Goal: Transaction & Acquisition: Purchase product/service

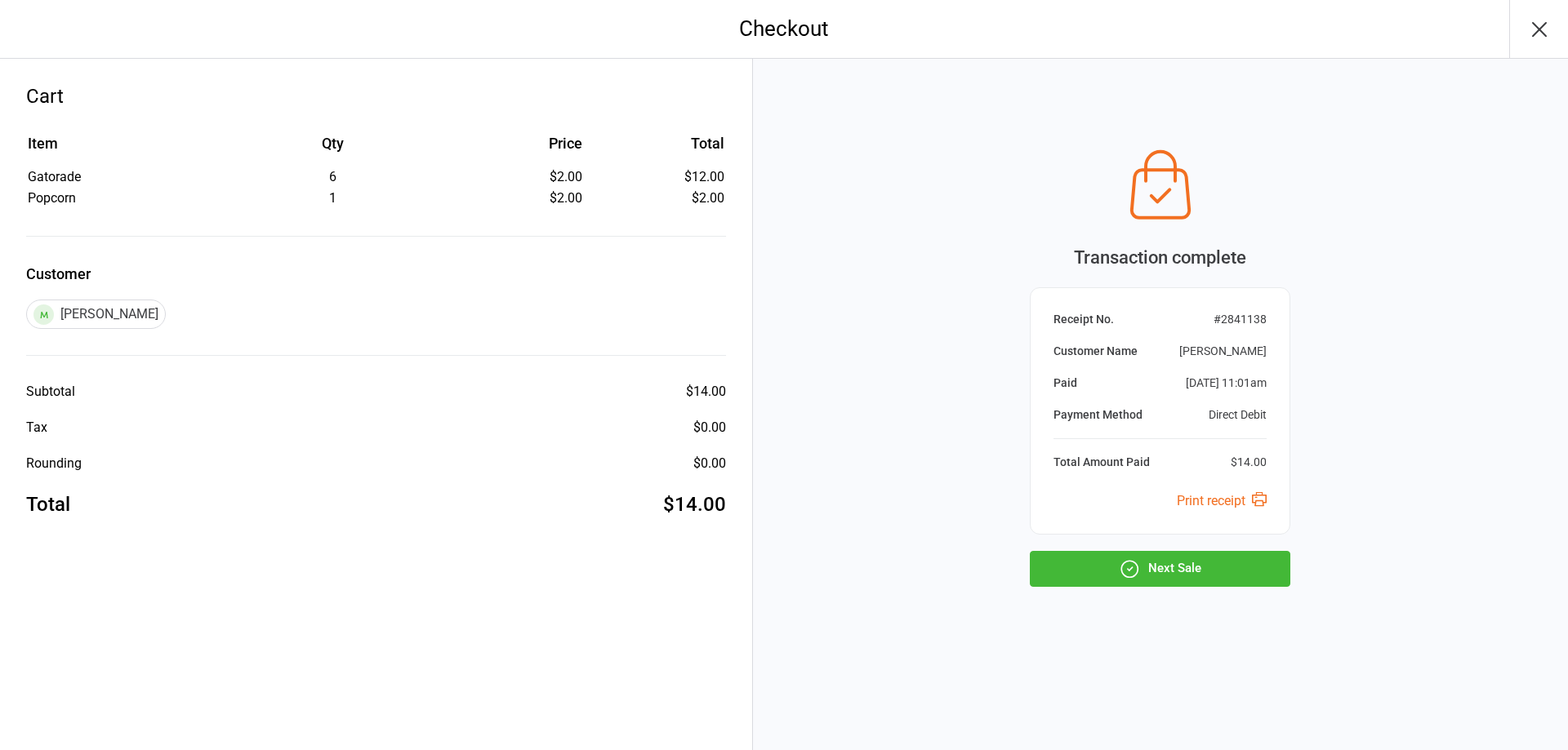
click at [1188, 571] on button "Next Sale" at bounding box center [1159, 568] width 261 height 36
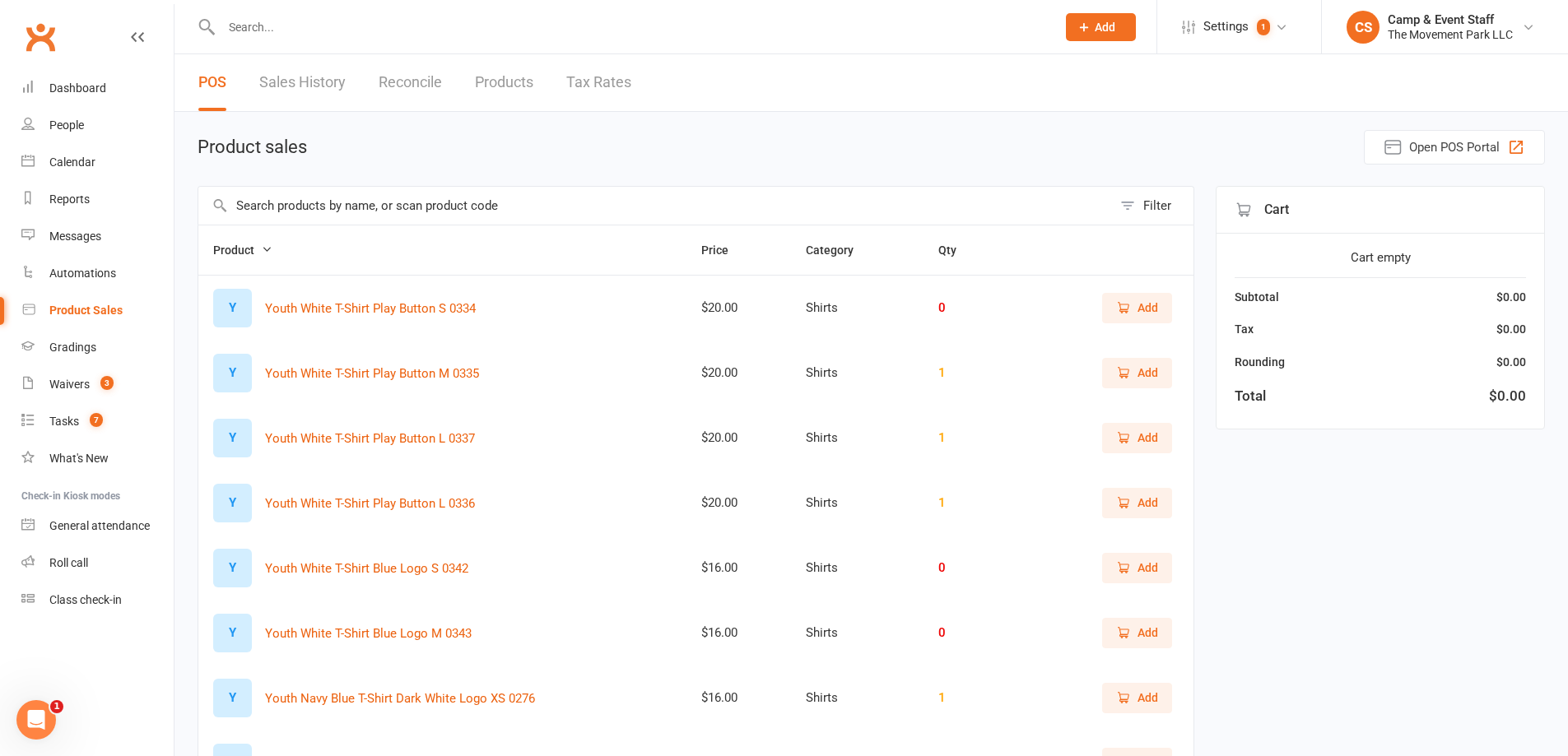
click at [328, 33] on input "text" at bounding box center [630, 28] width 828 height 23
click at [335, 215] on input "text" at bounding box center [655, 205] width 914 height 38
click at [435, 182] on main "Product sales Open POS Portal Filter Product Price Category Qty Y Youth White T…" at bounding box center [871, 568] width 1347 height 876
click at [431, 206] on input "text" at bounding box center [655, 205] width 914 height 38
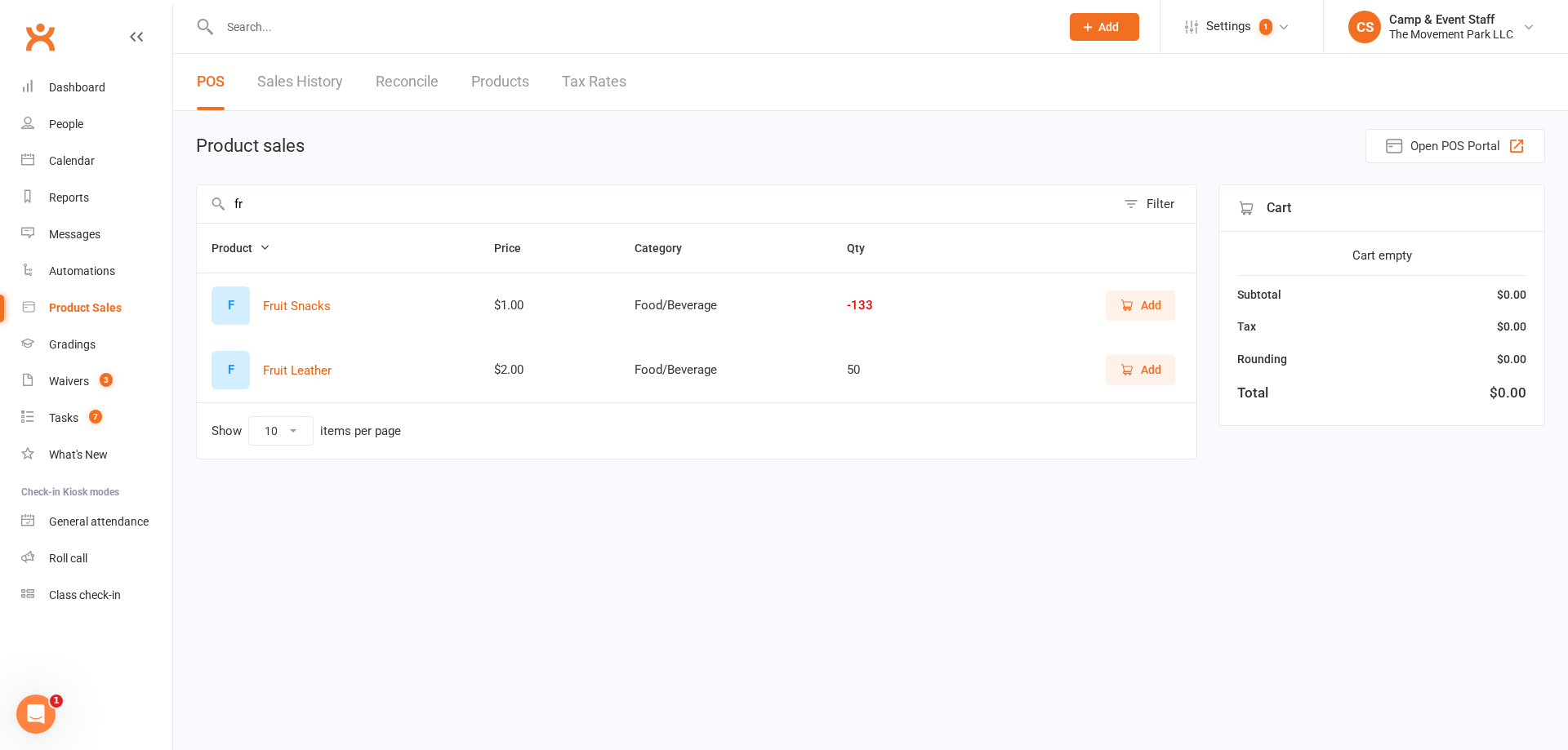
click at [1154, 306] on span "Add" at bounding box center [1150, 305] width 21 height 18
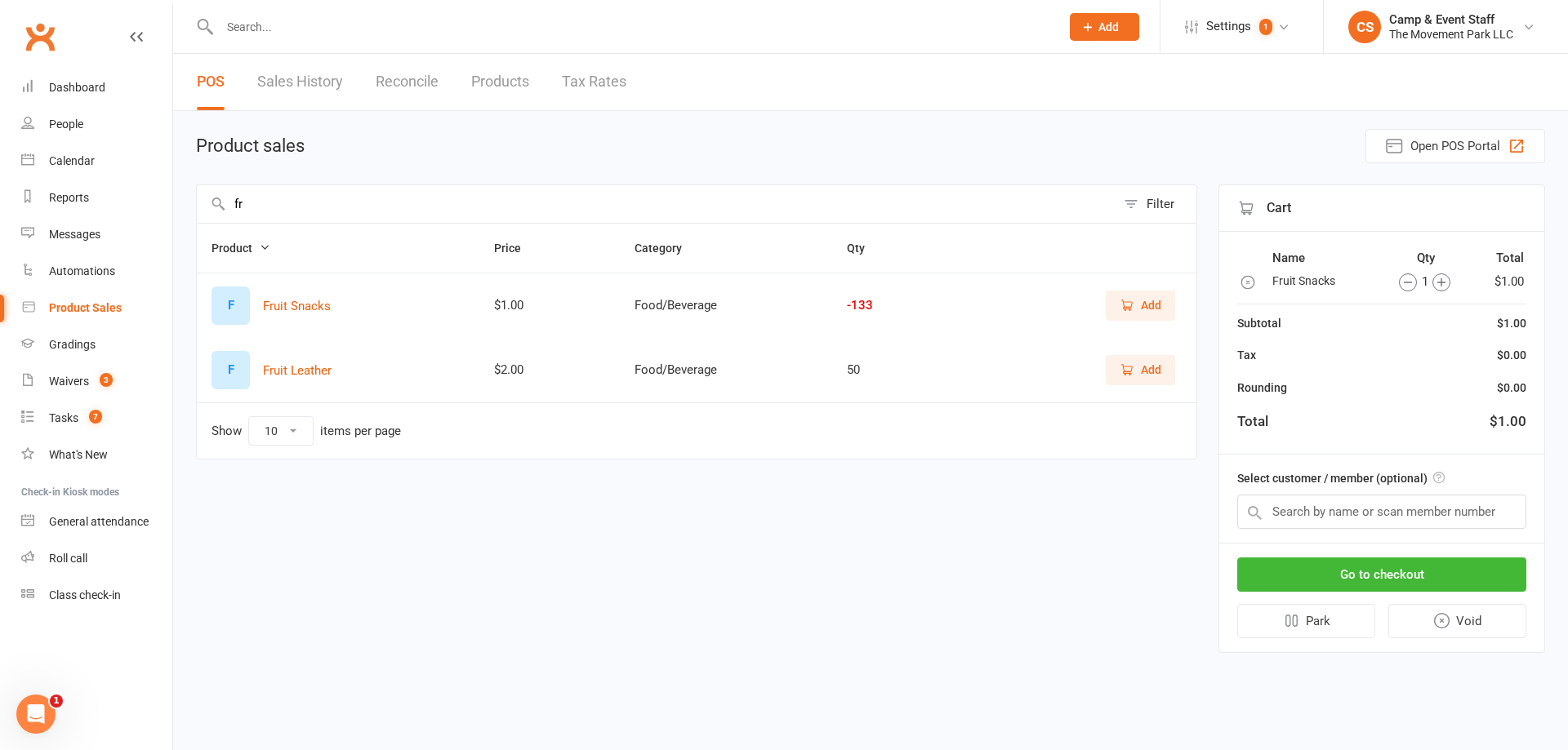
click at [1443, 284] on icon "button" at bounding box center [1441, 283] width 18 height 18
click at [468, 208] on input "fr" at bounding box center [656, 203] width 919 height 37
click at [469, 206] on input "fr" at bounding box center [656, 203] width 919 height 37
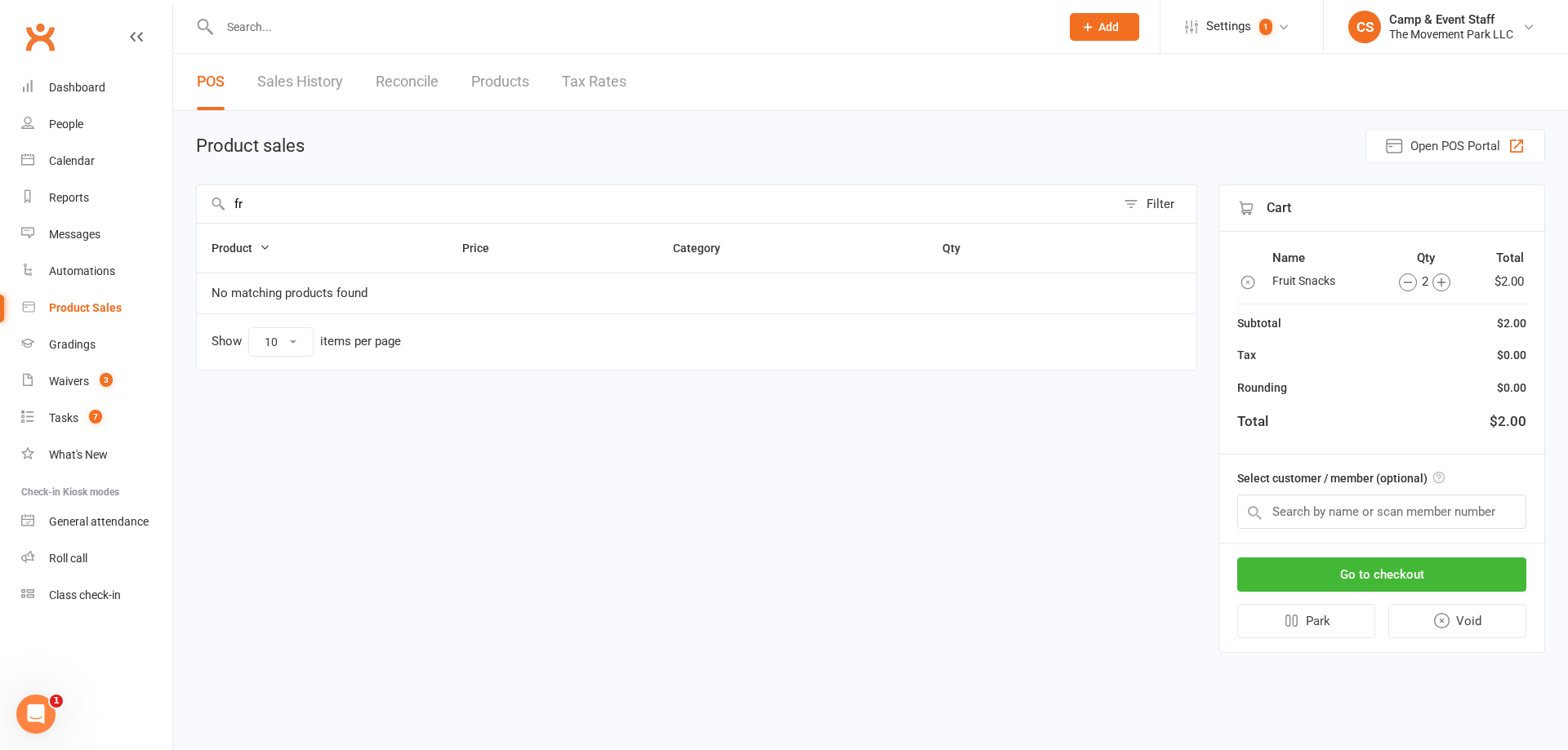
type input "f"
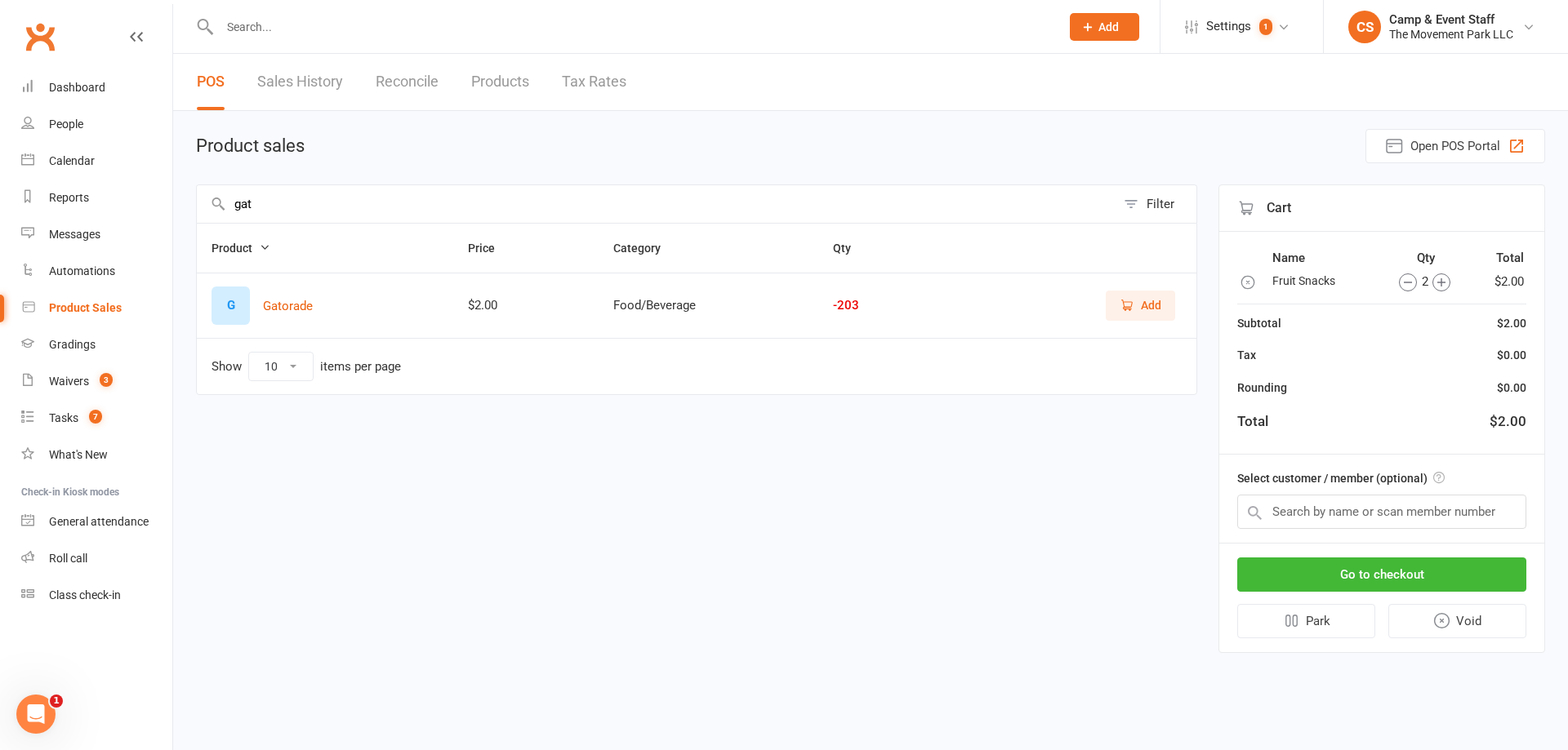
click at [1170, 302] on button "Add" at bounding box center [1140, 305] width 69 height 30
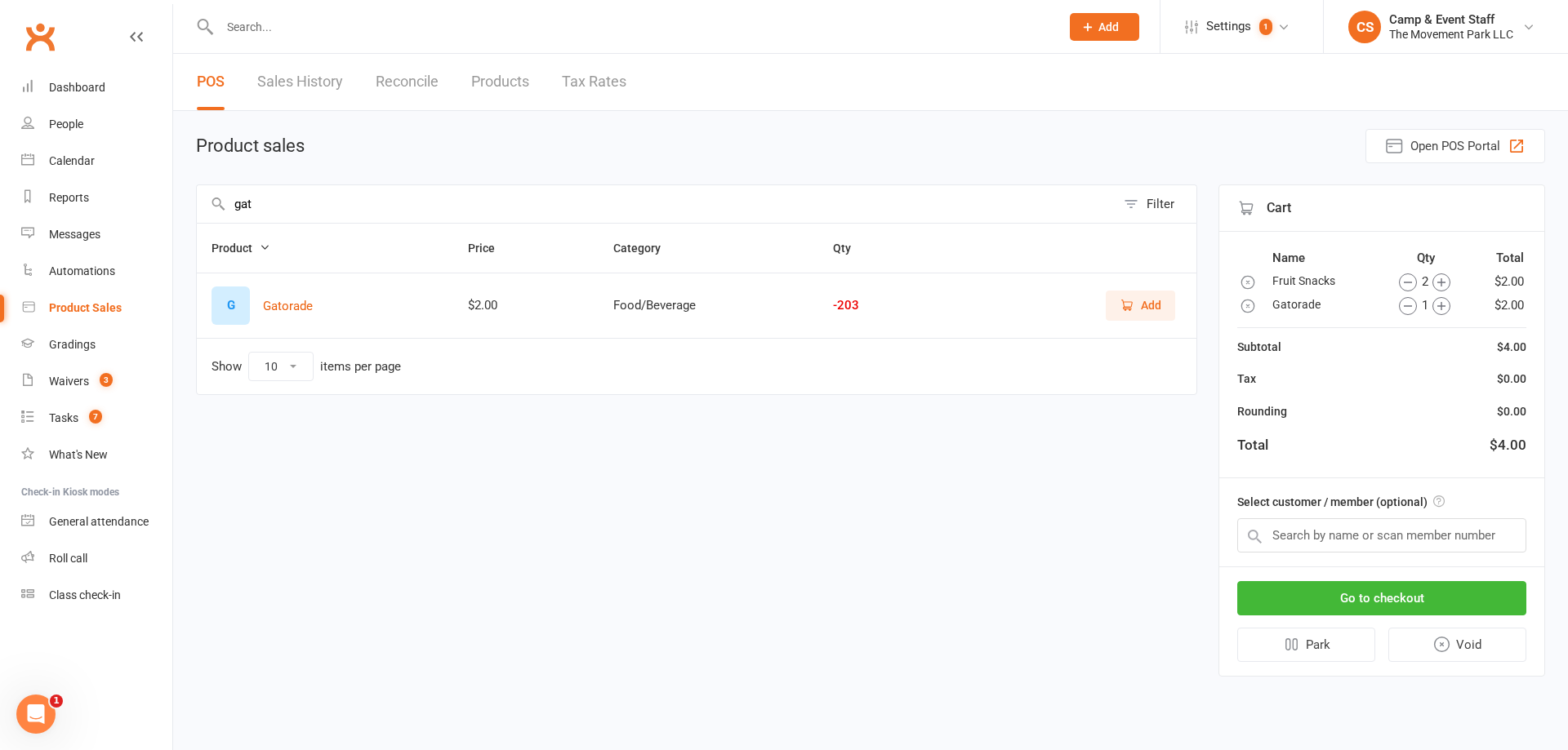
click at [1446, 310] on icon "button" at bounding box center [1441, 306] width 18 height 18
click at [483, 191] on input "gat" at bounding box center [656, 203] width 919 height 37
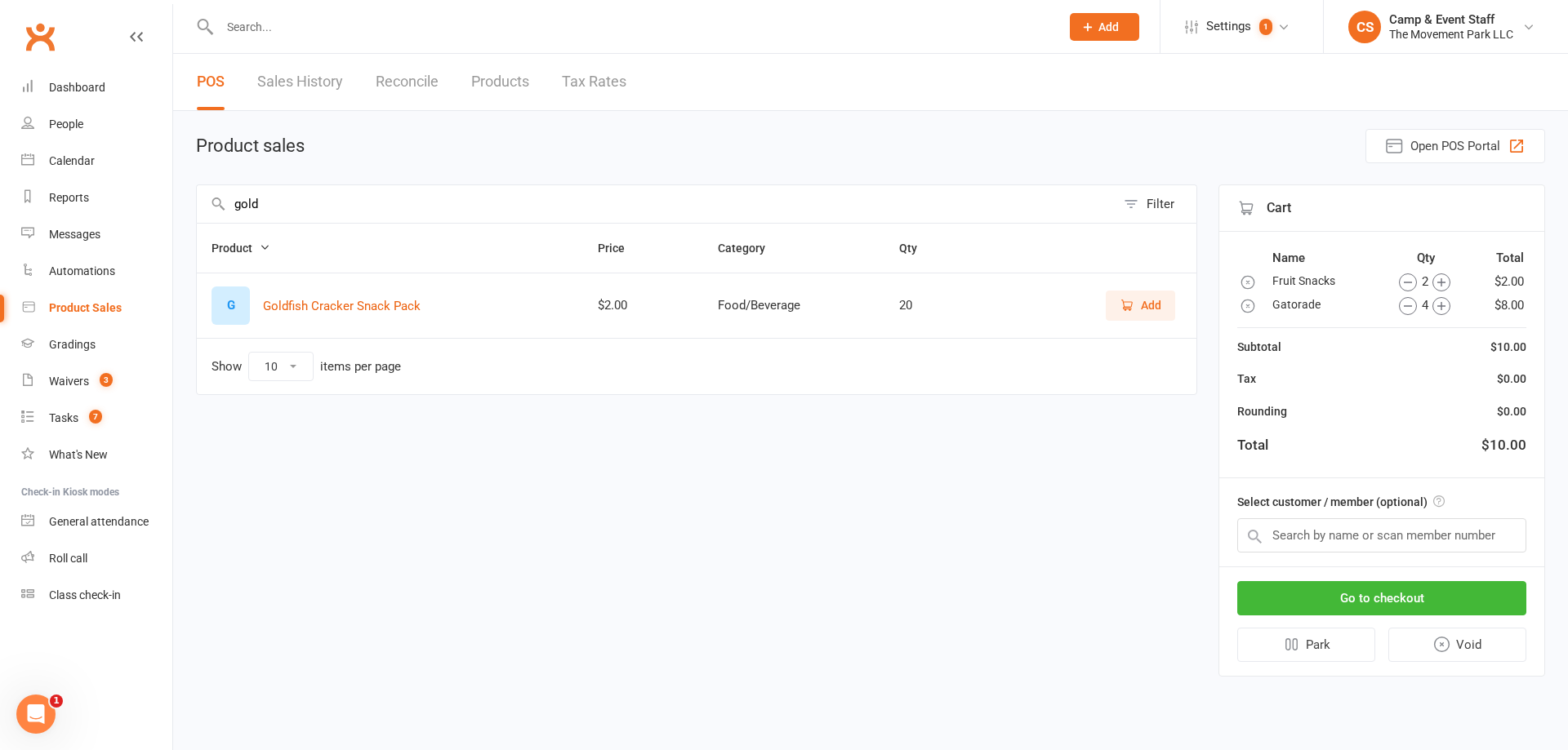
click at [1149, 296] on span "Add" at bounding box center [1150, 305] width 21 height 18
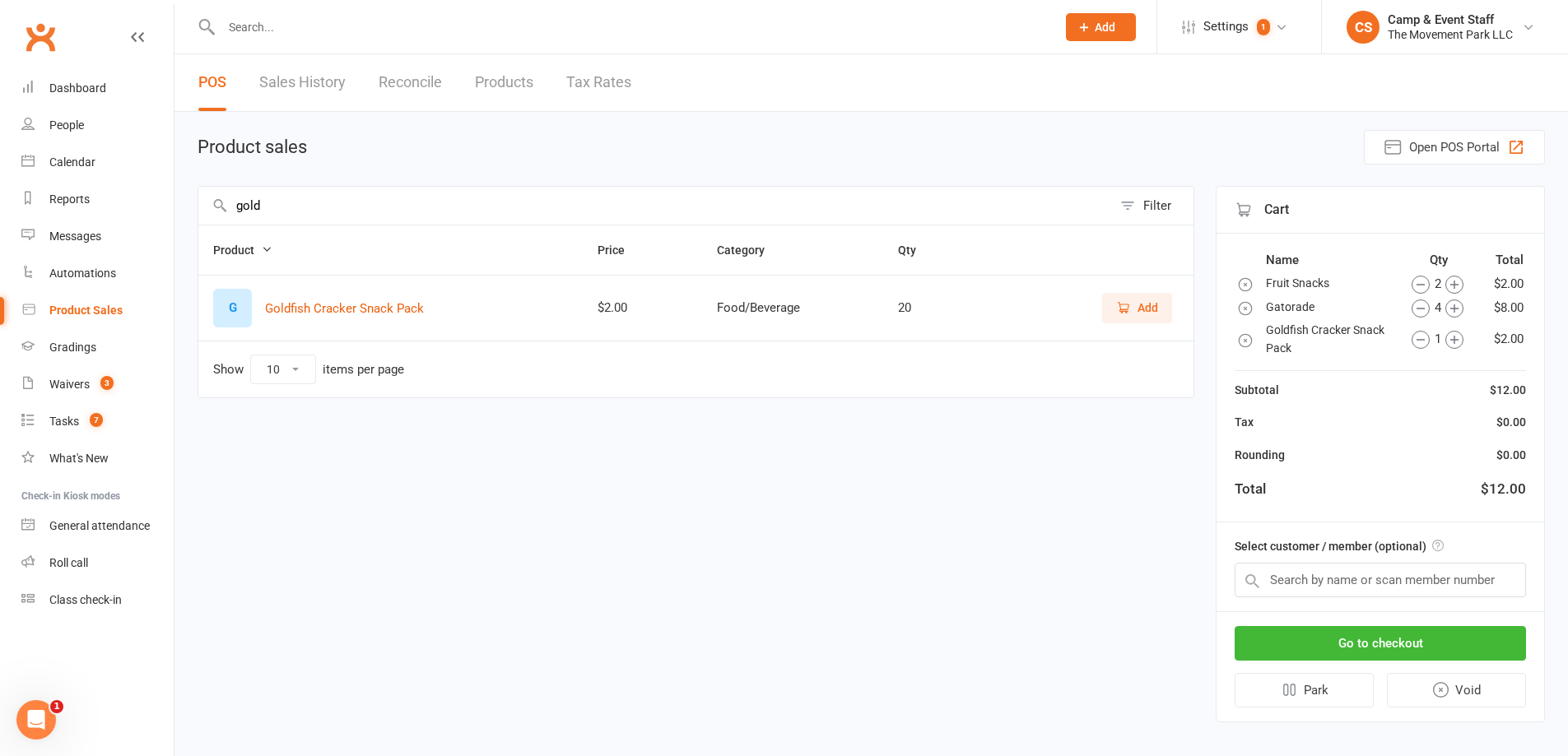
click at [461, 210] on input "gold" at bounding box center [655, 205] width 914 height 38
click at [1143, 308] on span "Add" at bounding box center [1147, 308] width 21 height 18
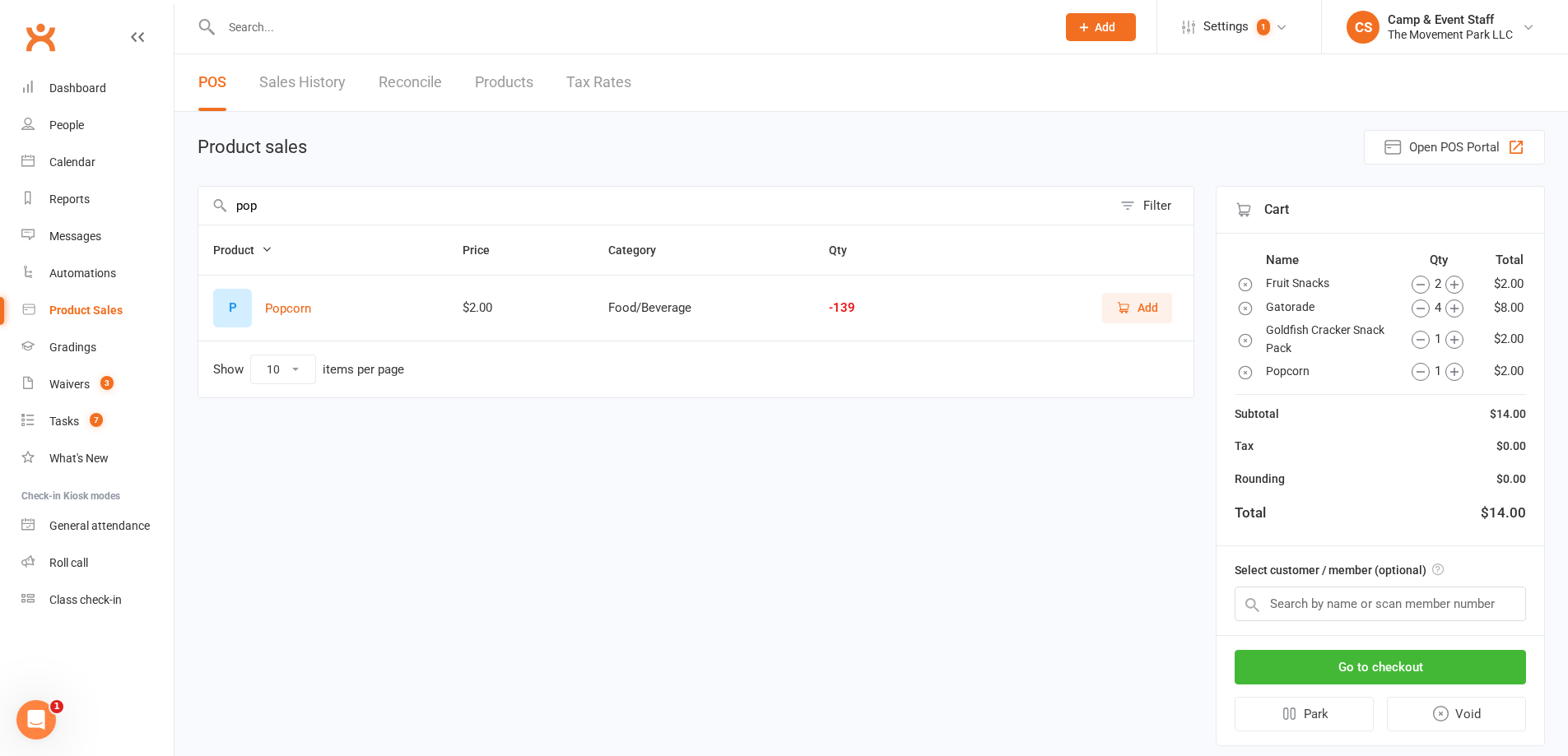
click at [1467, 378] on div "1" at bounding box center [1437, 371] width 83 height 20
click at [1456, 374] on icon "button" at bounding box center [1455, 372] width 18 height 18
click at [426, 192] on input "pop" at bounding box center [655, 205] width 914 height 38
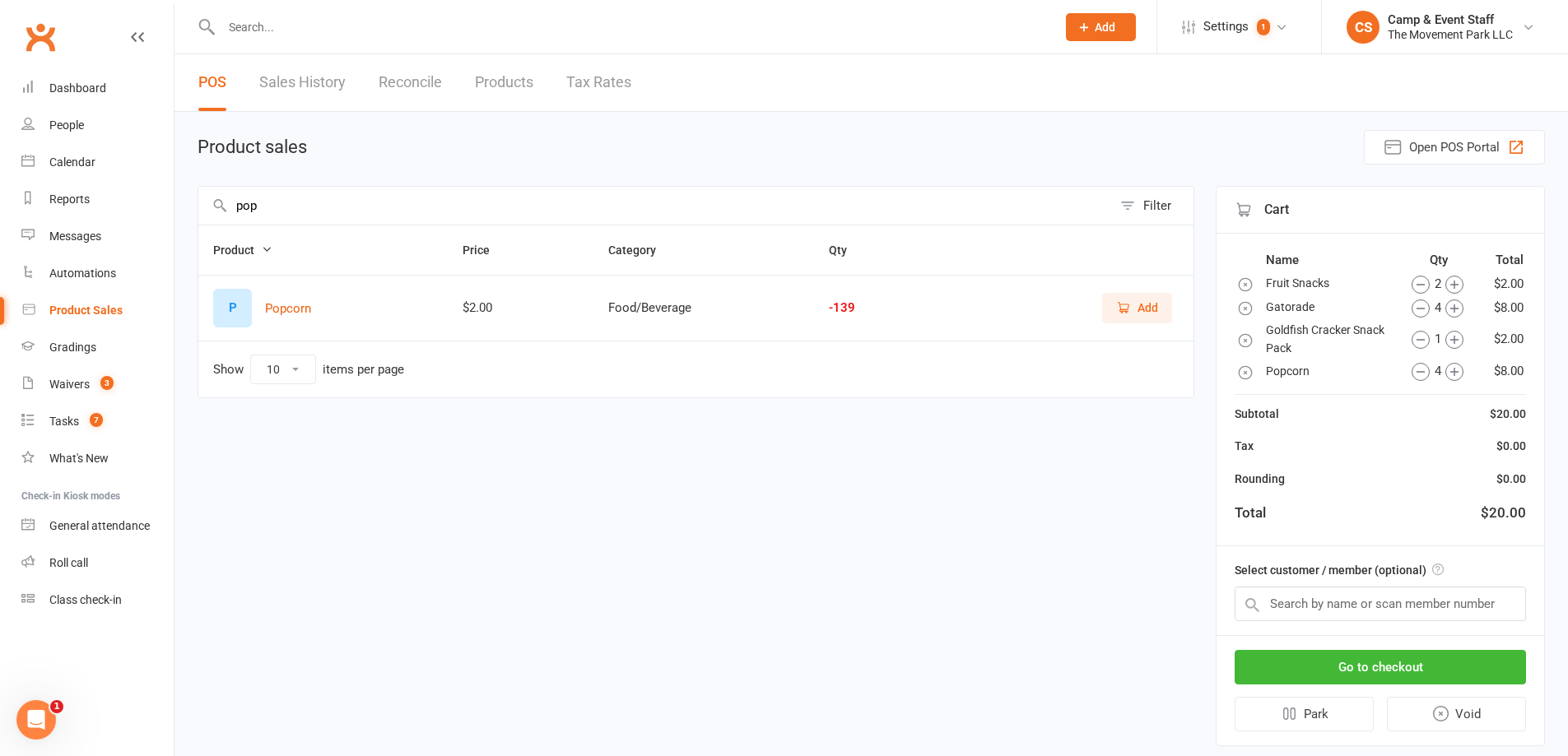
click at [426, 192] on input "pop" at bounding box center [655, 205] width 914 height 38
drag, startPoint x: 1119, startPoint y: 299, endPoint x: 1118, endPoint y: 290, distance: 9.1
click at [1119, 292] on td "Add" at bounding box center [1070, 308] width 246 height 66
click at [293, 213] on input "sun c" at bounding box center [655, 205] width 914 height 38
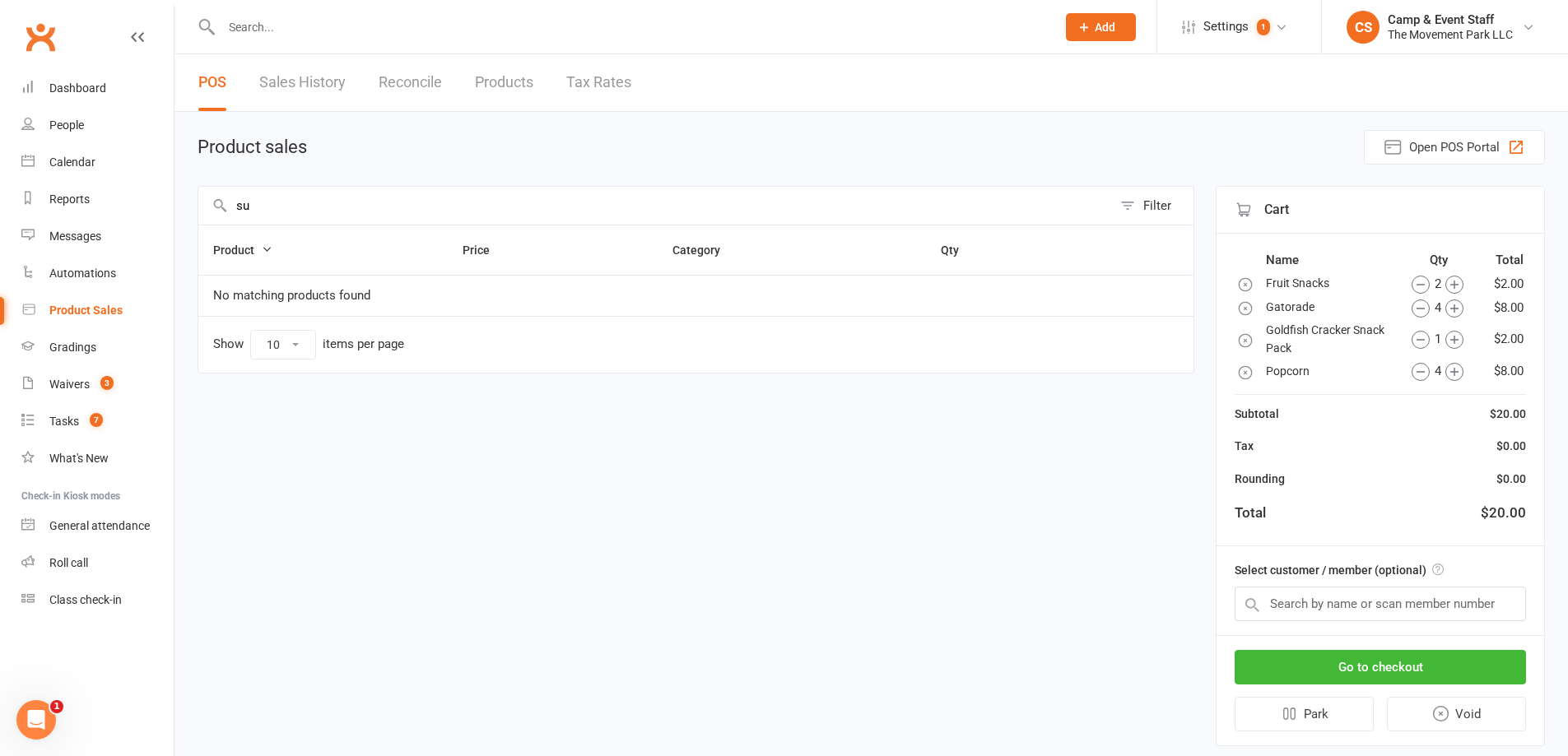
type input "s"
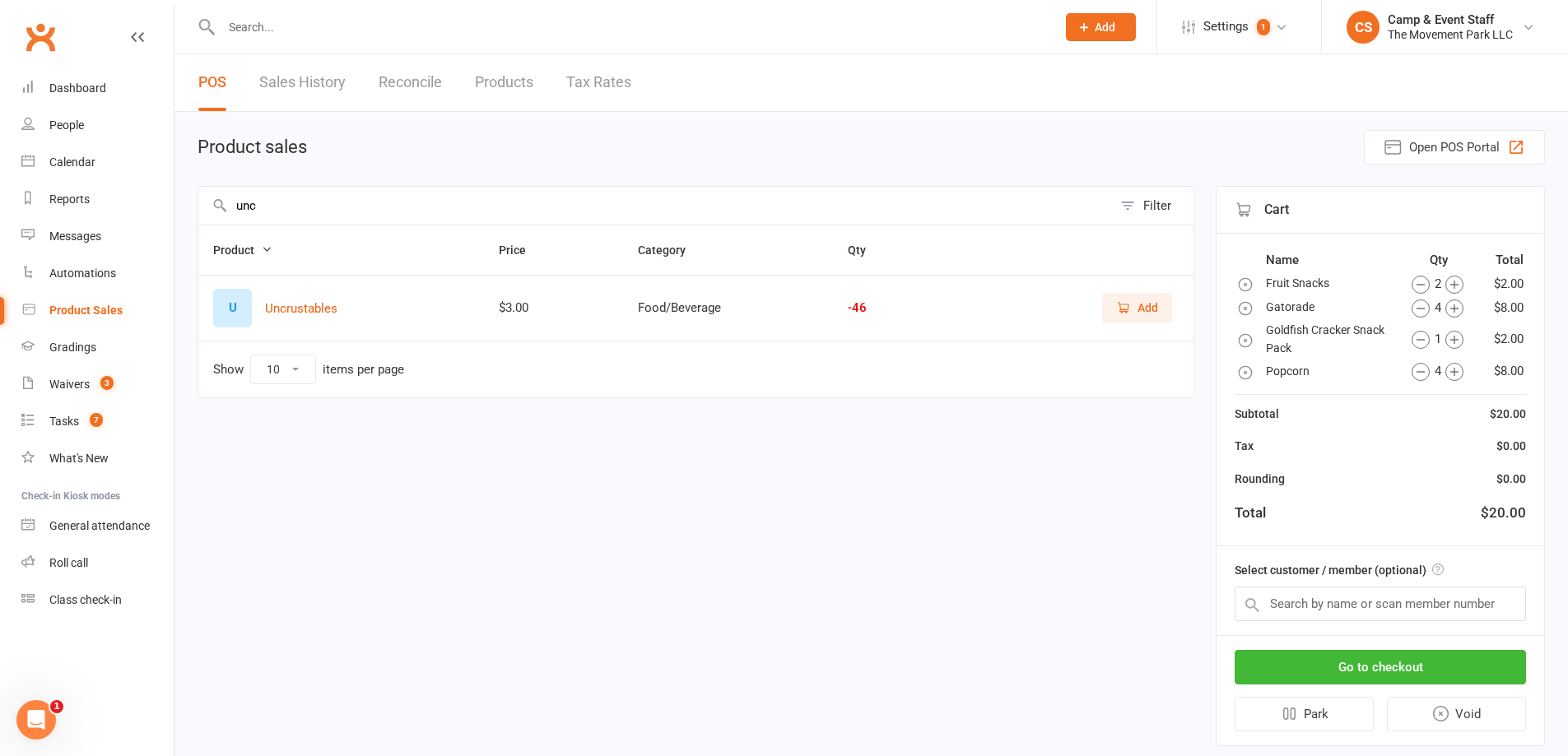
click at [1145, 316] on span "Add" at bounding box center [1147, 308] width 21 height 18
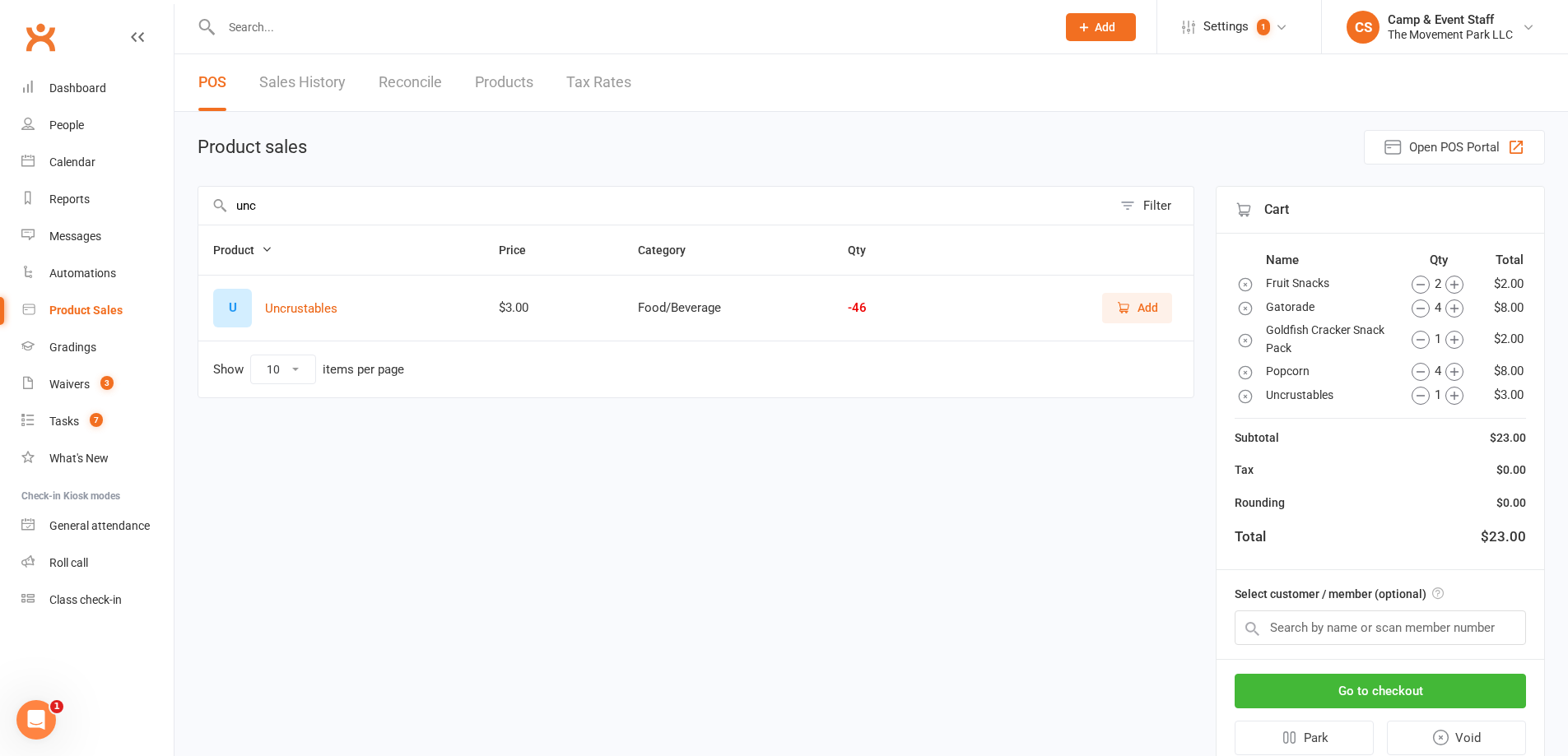
click at [422, 201] on input "unc" at bounding box center [655, 205] width 914 height 38
type input "sun c"
click at [1150, 303] on span "Add" at bounding box center [1147, 308] width 21 height 18
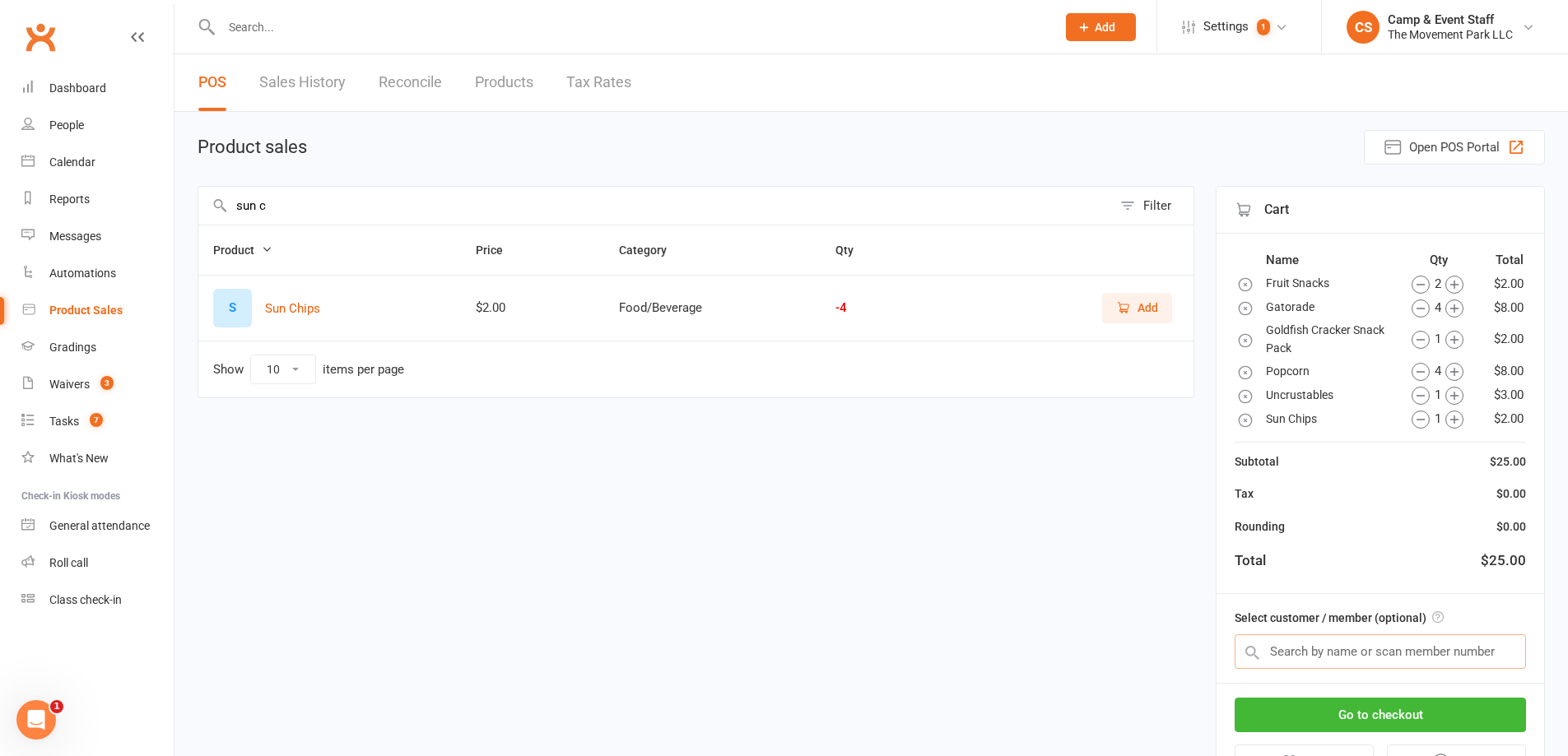
click at [1355, 652] on input "text" at bounding box center [1380, 651] width 292 height 34
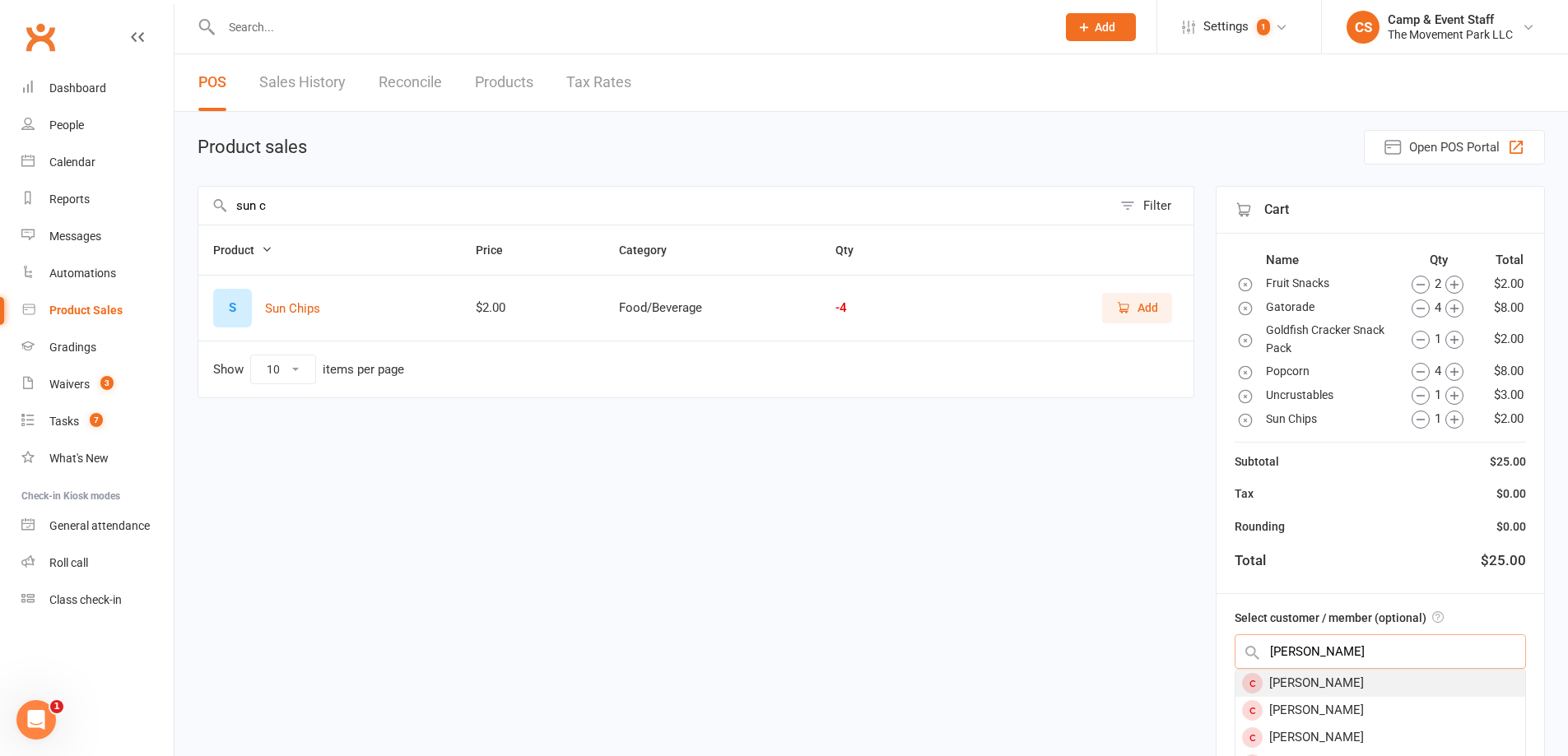
type input "carlin"
click at [1344, 681] on div "Carlin Sears" at bounding box center [1380, 683] width 290 height 28
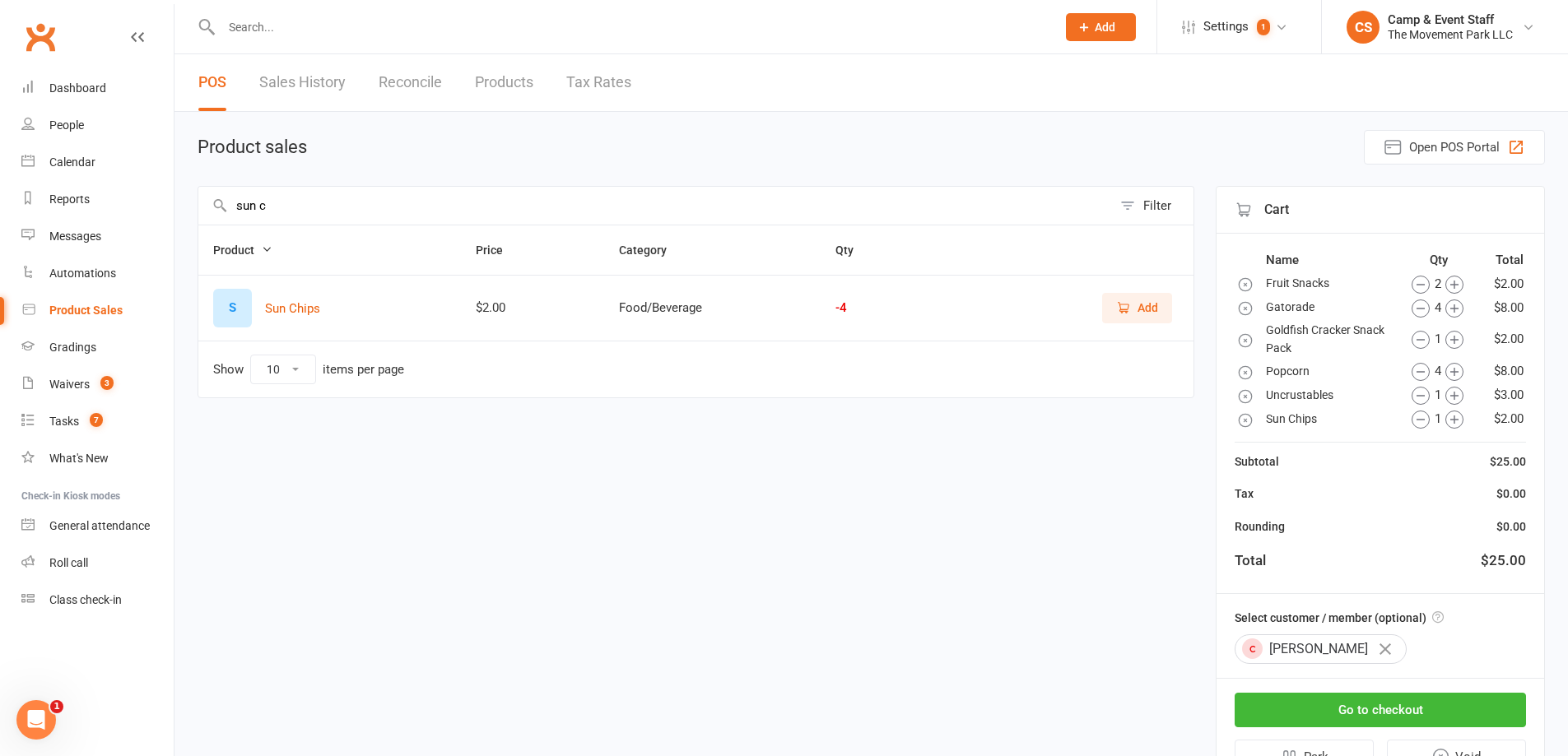
scroll to position [81, 0]
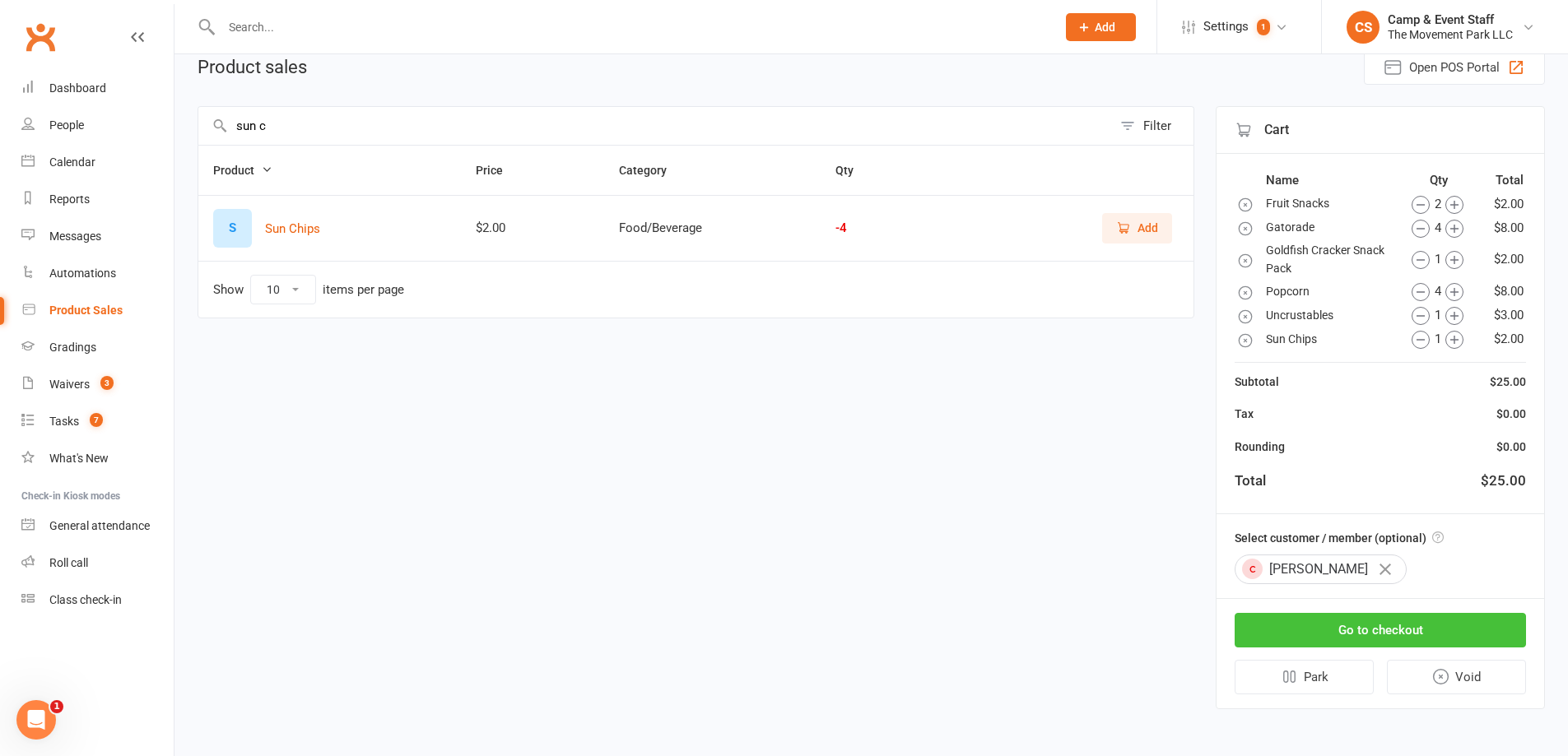
click at [1370, 624] on button "Go to checkout" at bounding box center [1380, 630] width 292 height 34
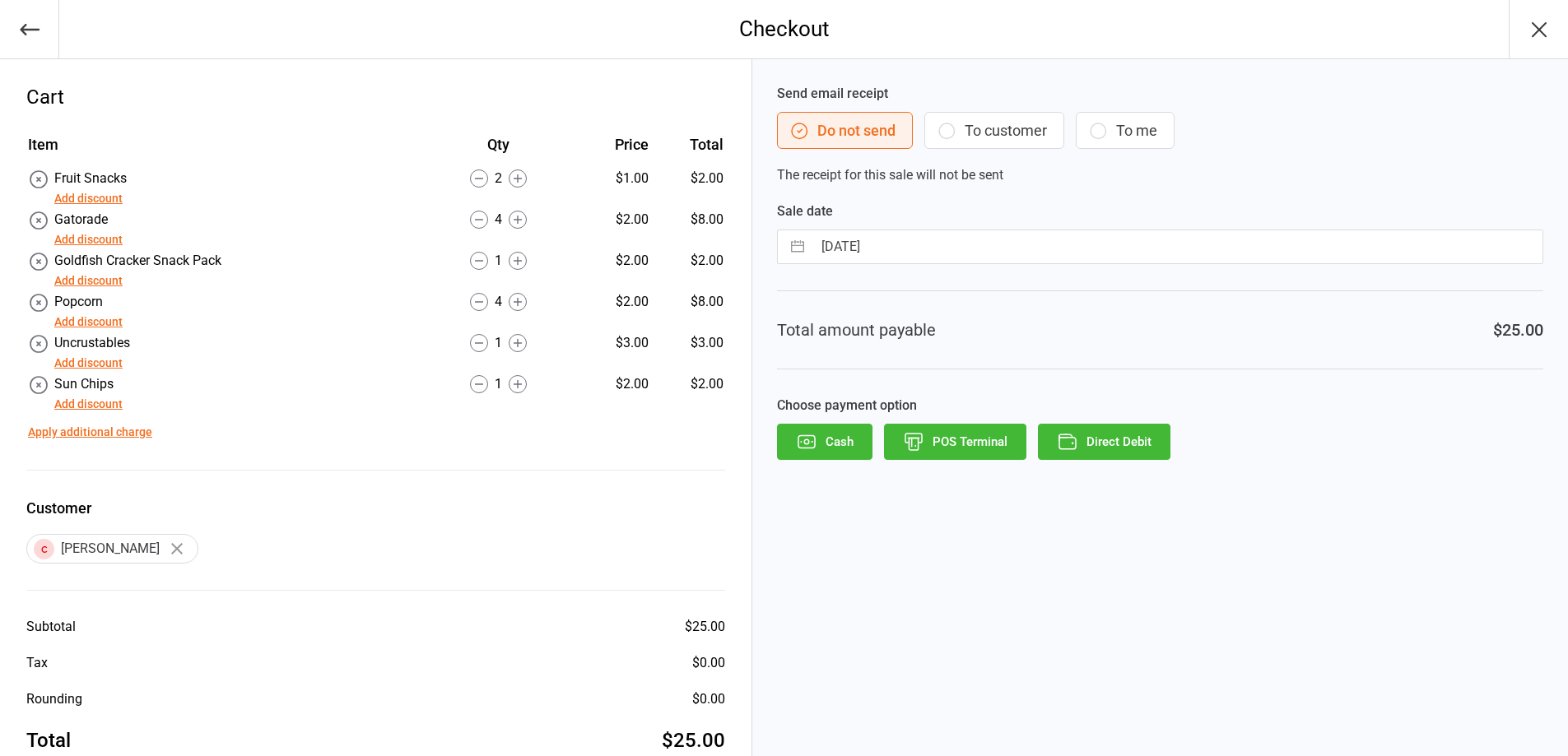
click at [826, 441] on button "Cash" at bounding box center [824, 441] width 96 height 36
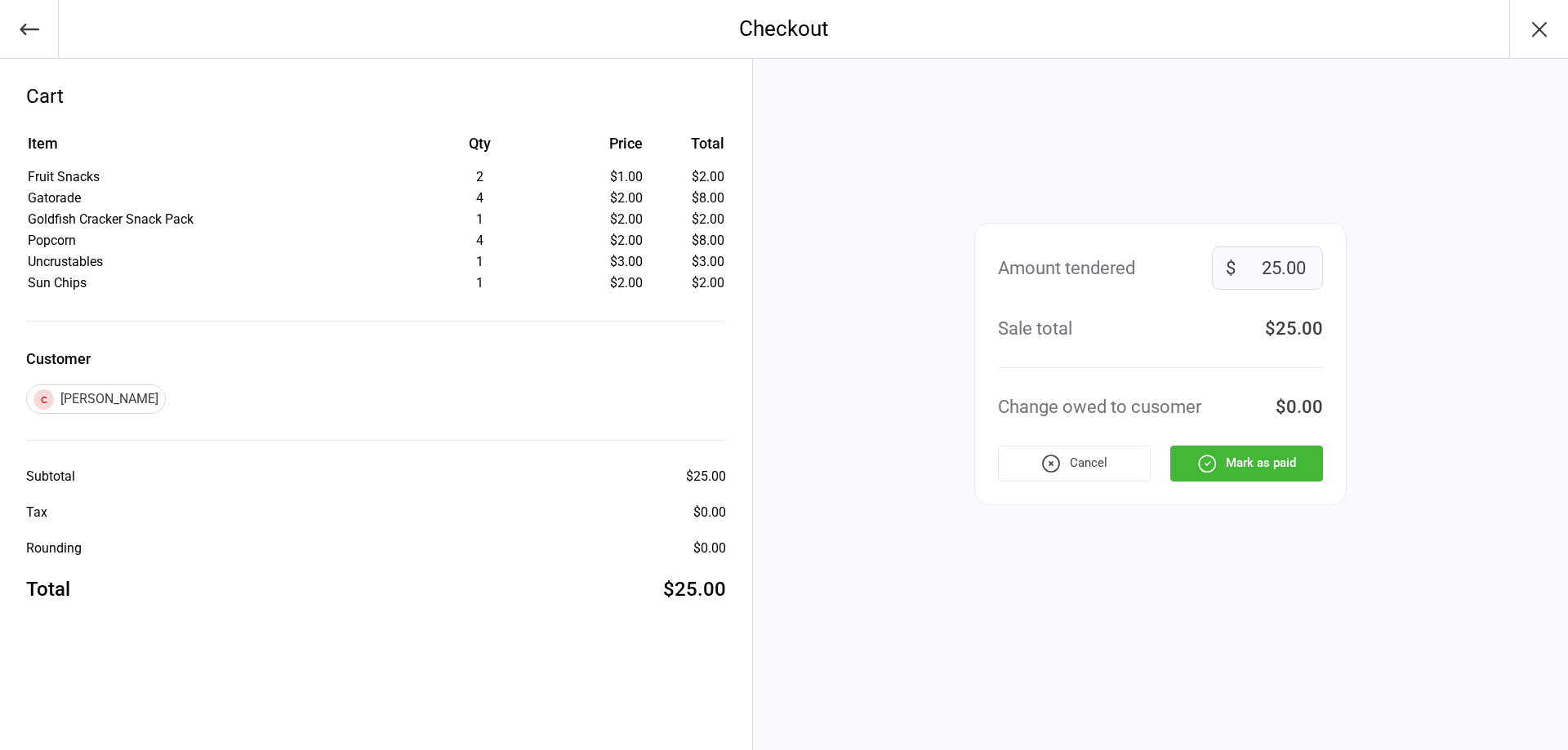
click at [1225, 476] on button "Mark as paid" at bounding box center [1246, 463] width 153 height 36
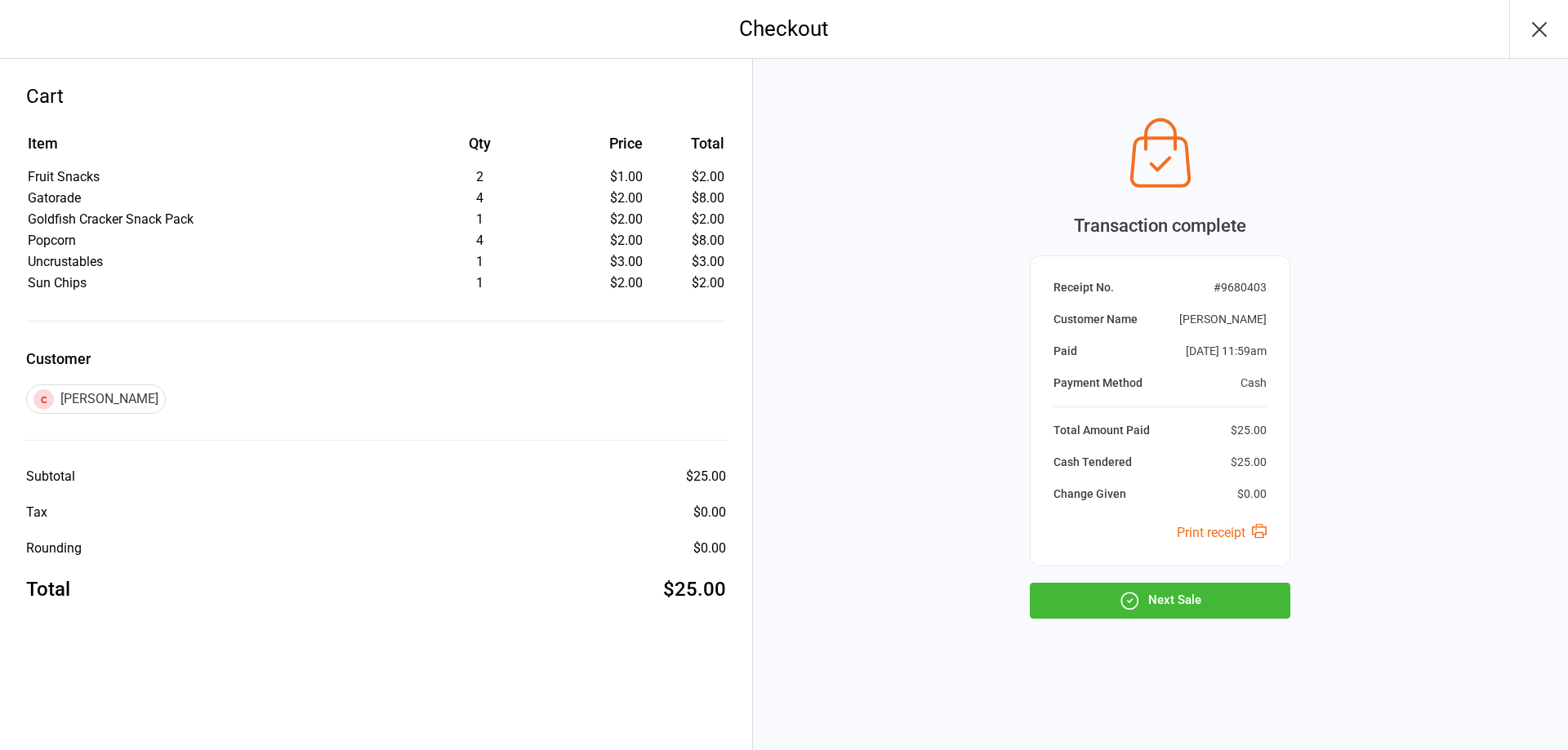
click at [1231, 631] on div "Transaction complete Receipt No. # 9680403 Customer Name Carlin Sears Paid Aug …" at bounding box center [1159, 404] width 815 height 691
click at [1229, 611] on button "Next Sale" at bounding box center [1159, 600] width 261 height 36
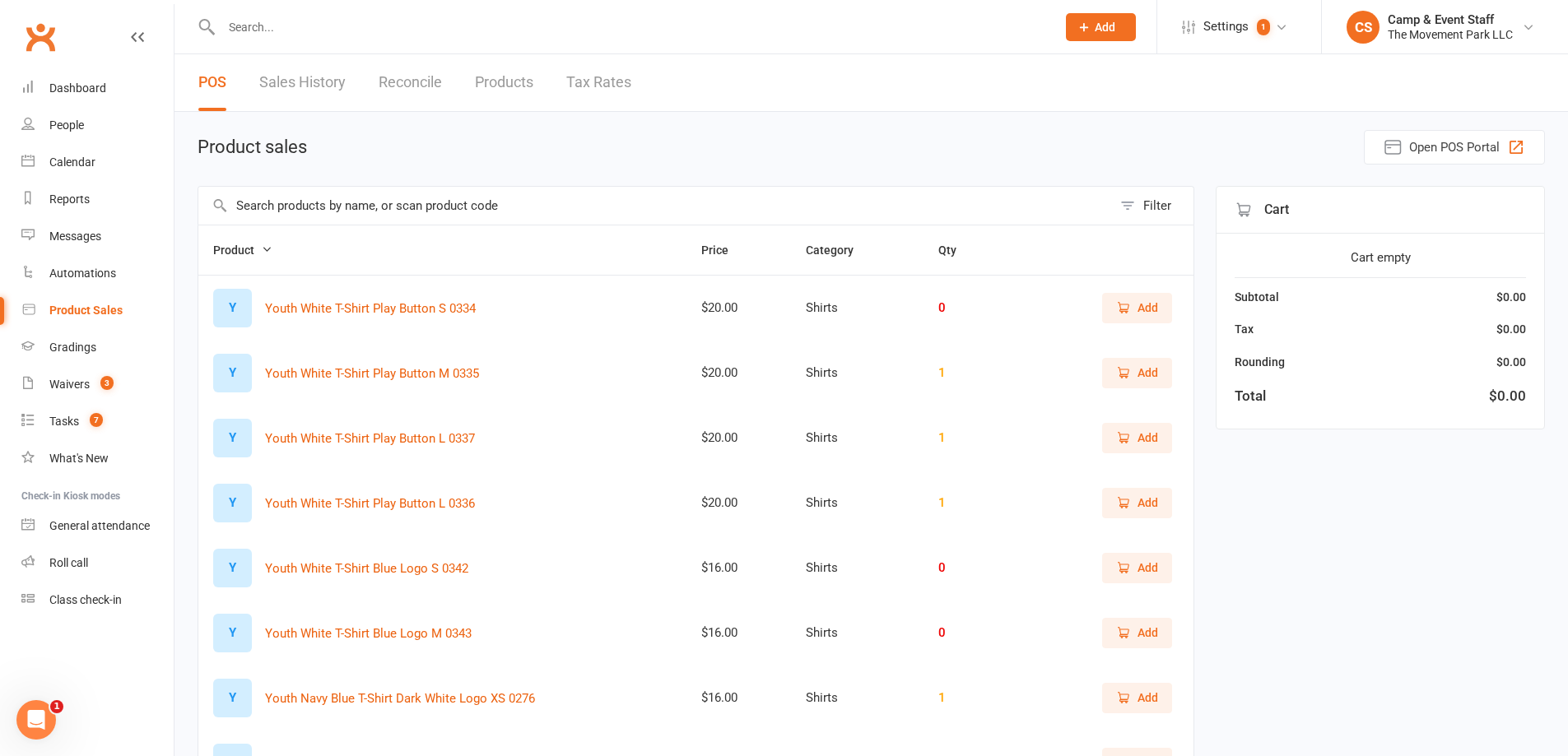
click at [436, 213] on input "text" at bounding box center [655, 205] width 914 height 38
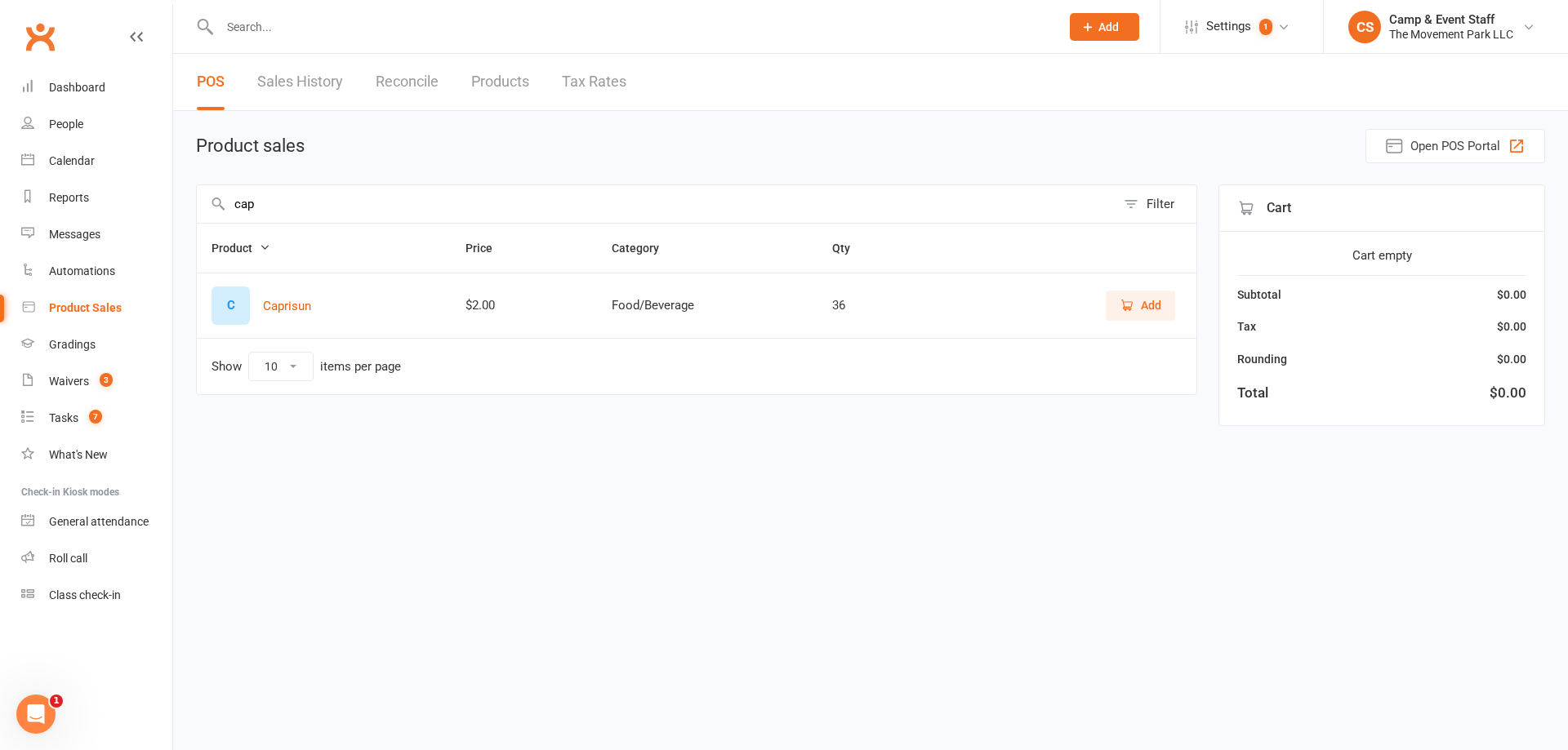
drag, startPoint x: 1153, startPoint y: 308, endPoint x: 1068, endPoint y: 73, distance: 249.9
click at [1153, 306] on span "Add" at bounding box center [1150, 305] width 21 height 18
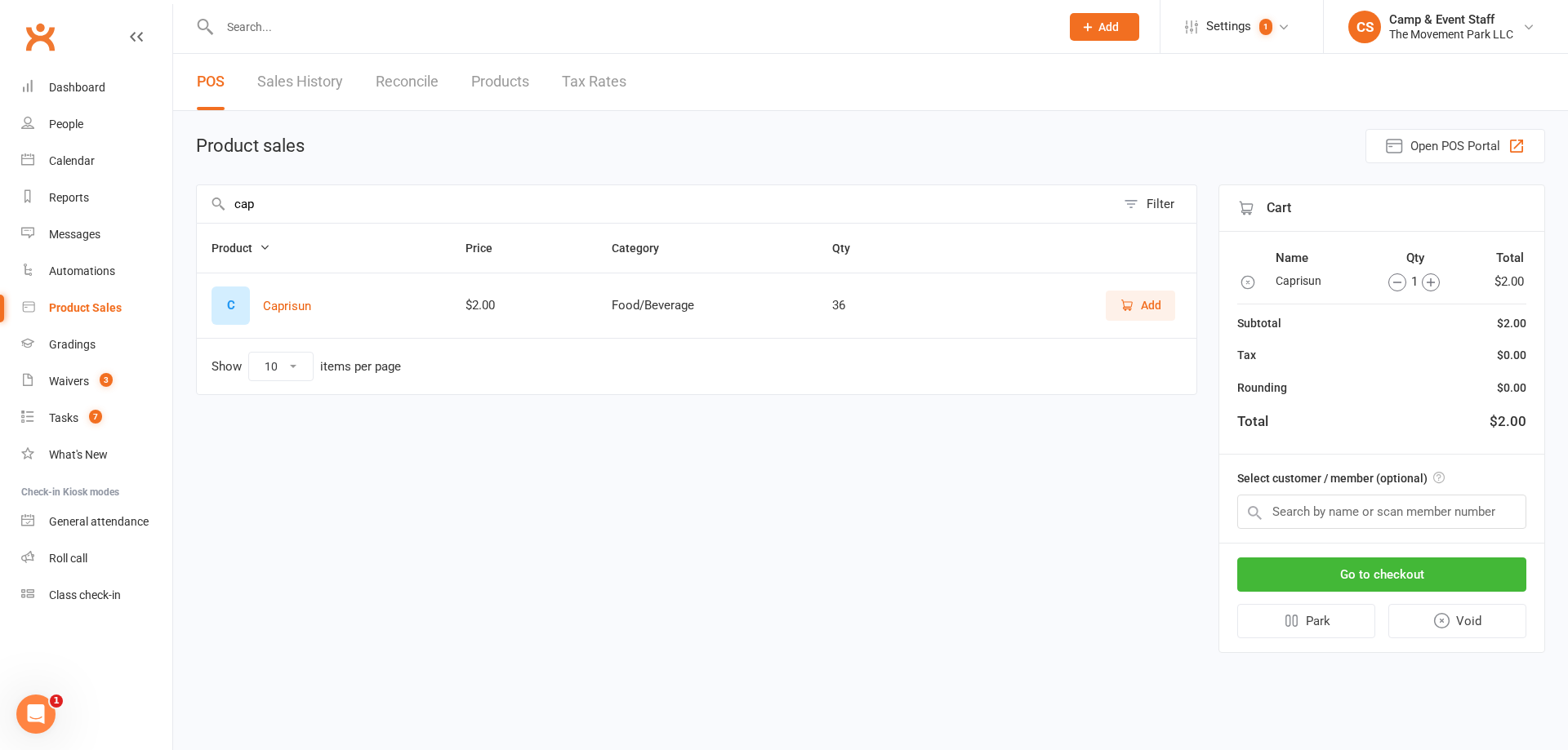
click at [489, 209] on input "cap" at bounding box center [656, 203] width 919 height 37
click at [486, 209] on input "cap" at bounding box center [656, 203] width 919 height 37
type input "c"
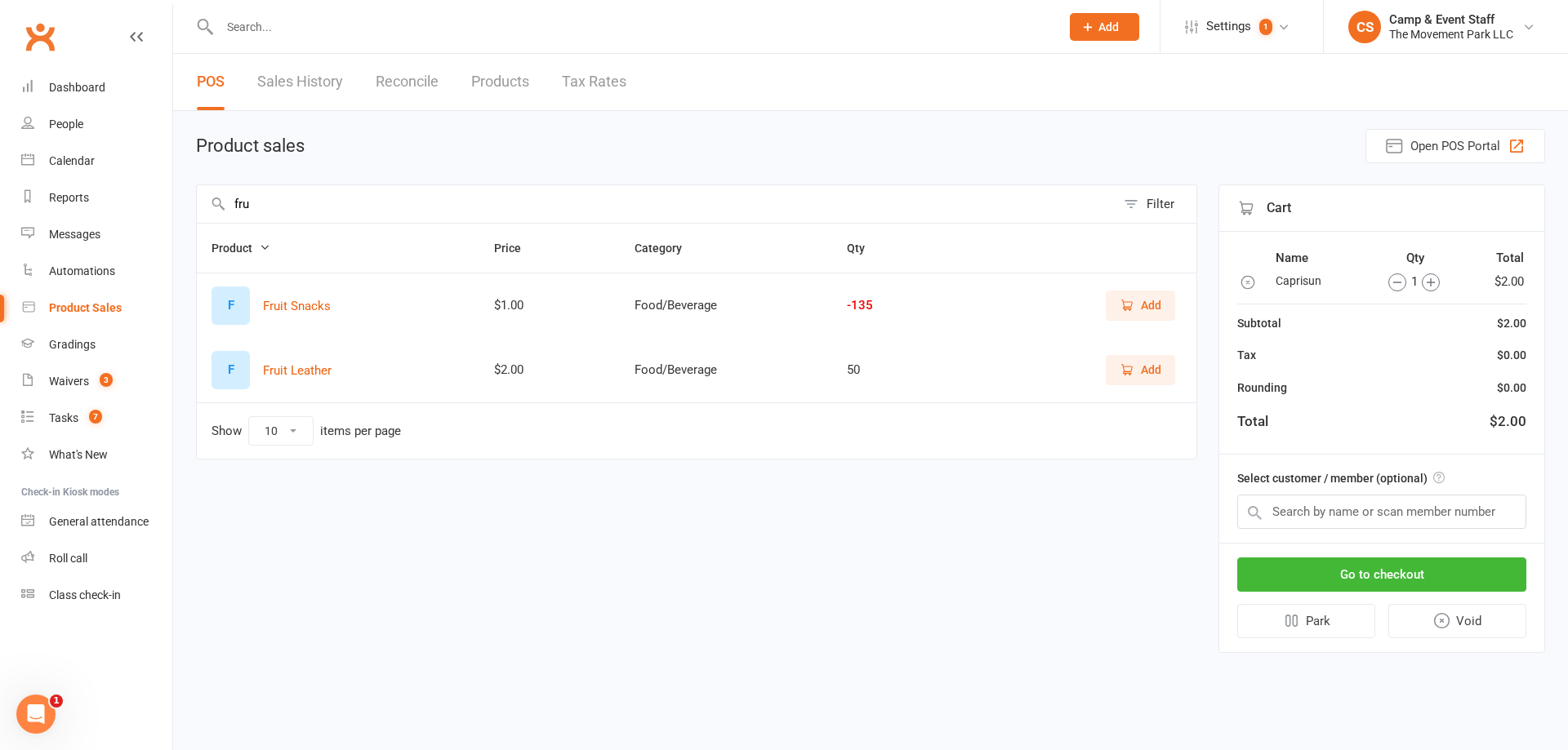
click at [1144, 307] on span "Add" at bounding box center [1150, 305] width 21 height 18
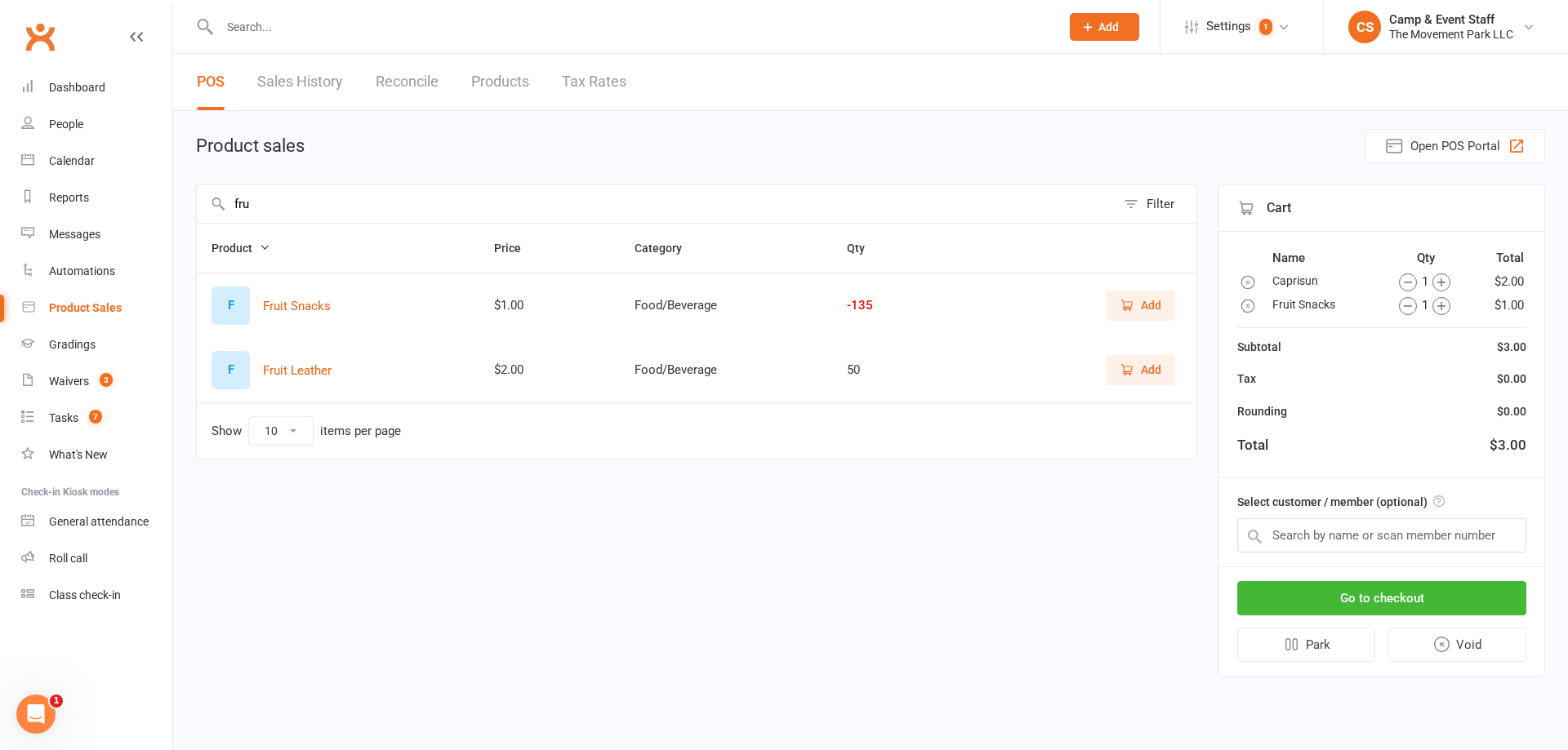
click at [1441, 303] on icon "button" at bounding box center [1441, 306] width 18 height 18
click at [467, 208] on input "fru" at bounding box center [656, 203] width 919 height 37
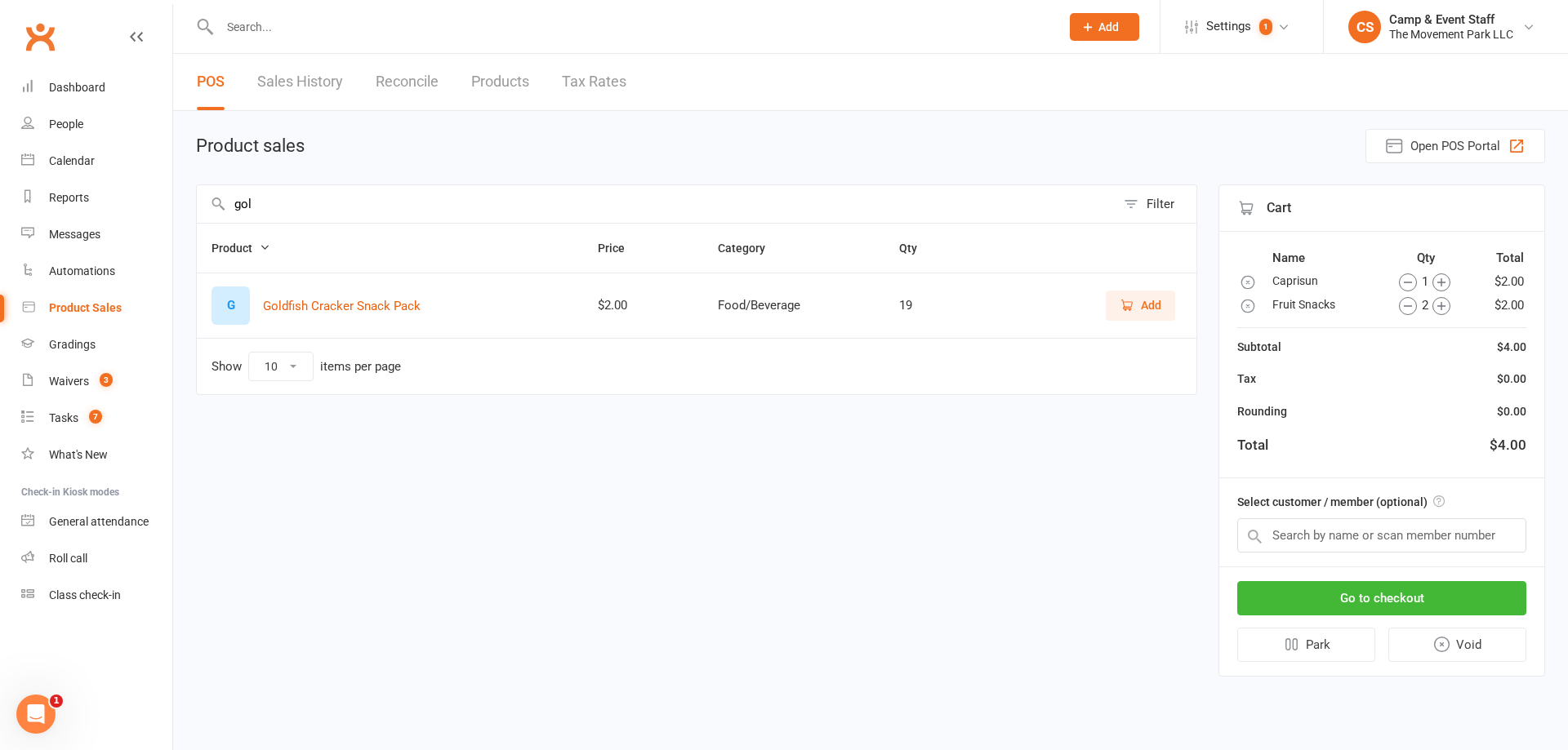
click at [1182, 306] on td "Add" at bounding box center [1093, 305] width 207 height 65
click at [1160, 308] on span "Add" at bounding box center [1150, 305] width 21 height 18
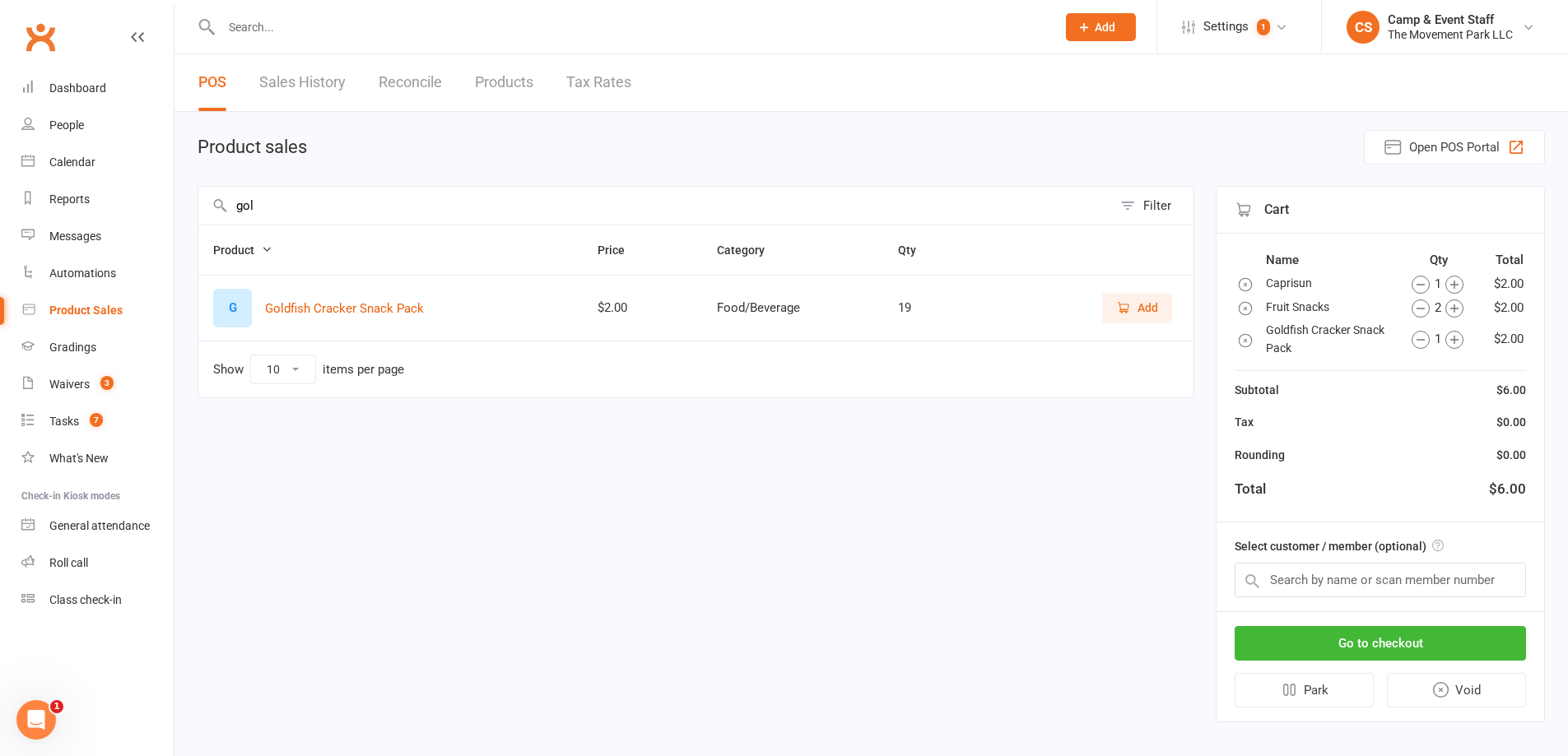
drag, startPoint x: 340, startPoint y: 182, endPoint x: 330, endPoint y: 191, distance: 13.5
click at [339, 182] on main "Product sales Open POS Portal gol Filter Product Price Category Qty G Goldfish …" at bounding box center [871, 426] width 1347 height 593
click at [329, 199] on input "gol" at bounding box center [655, 205] width 914 height 38
click at [1135, 308] on span "Add" at bounding box center [1137, 308] width 42 height 18
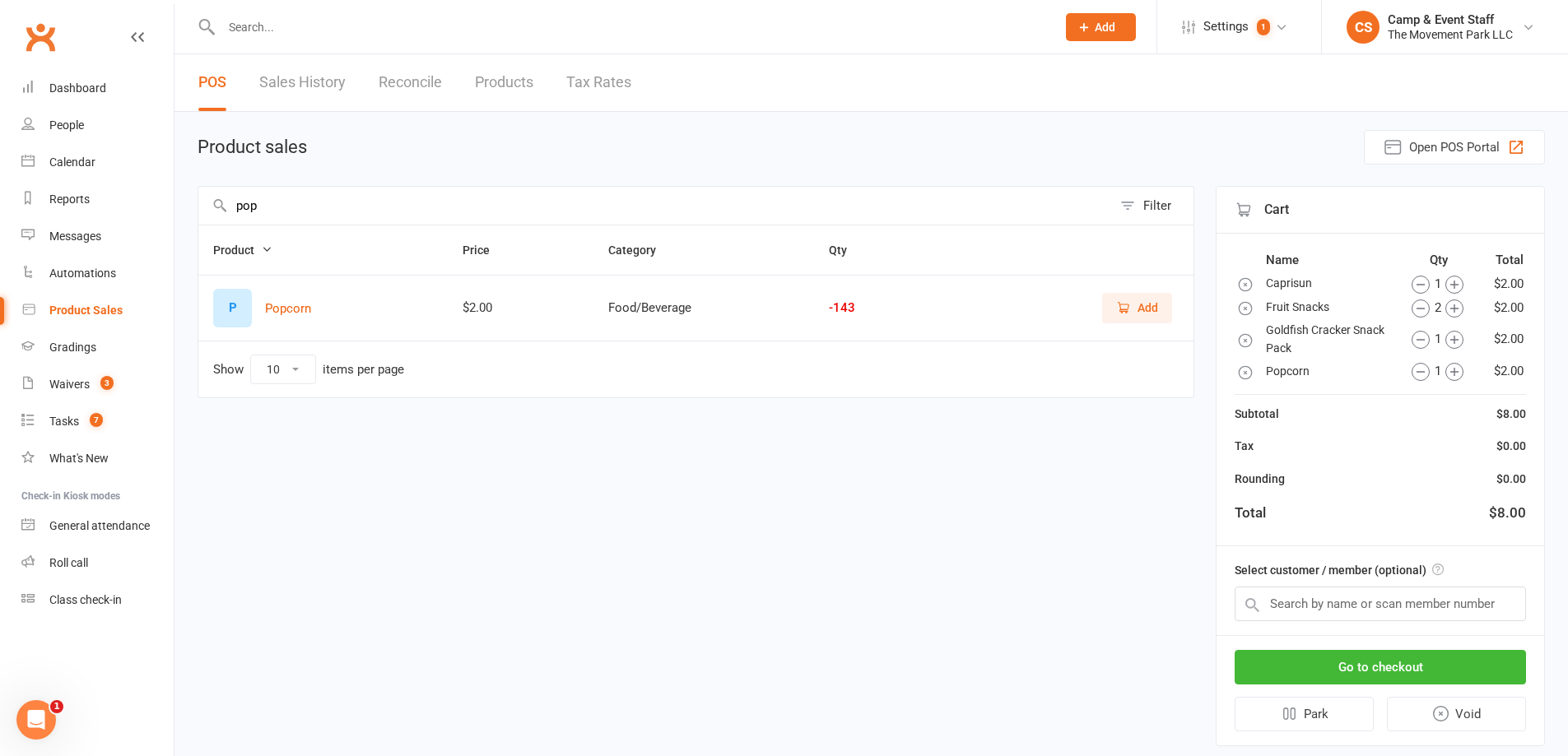
click at [1465, 378] on div "1" at bounding box center [1437, 371] width 83 height 20
click at [1459, 375] on icon "button" at bounding box center [1455, 372] width 18 height 18
click at [392, 193] on input "pop" at bounding box center [655, 205] width 914 height 38
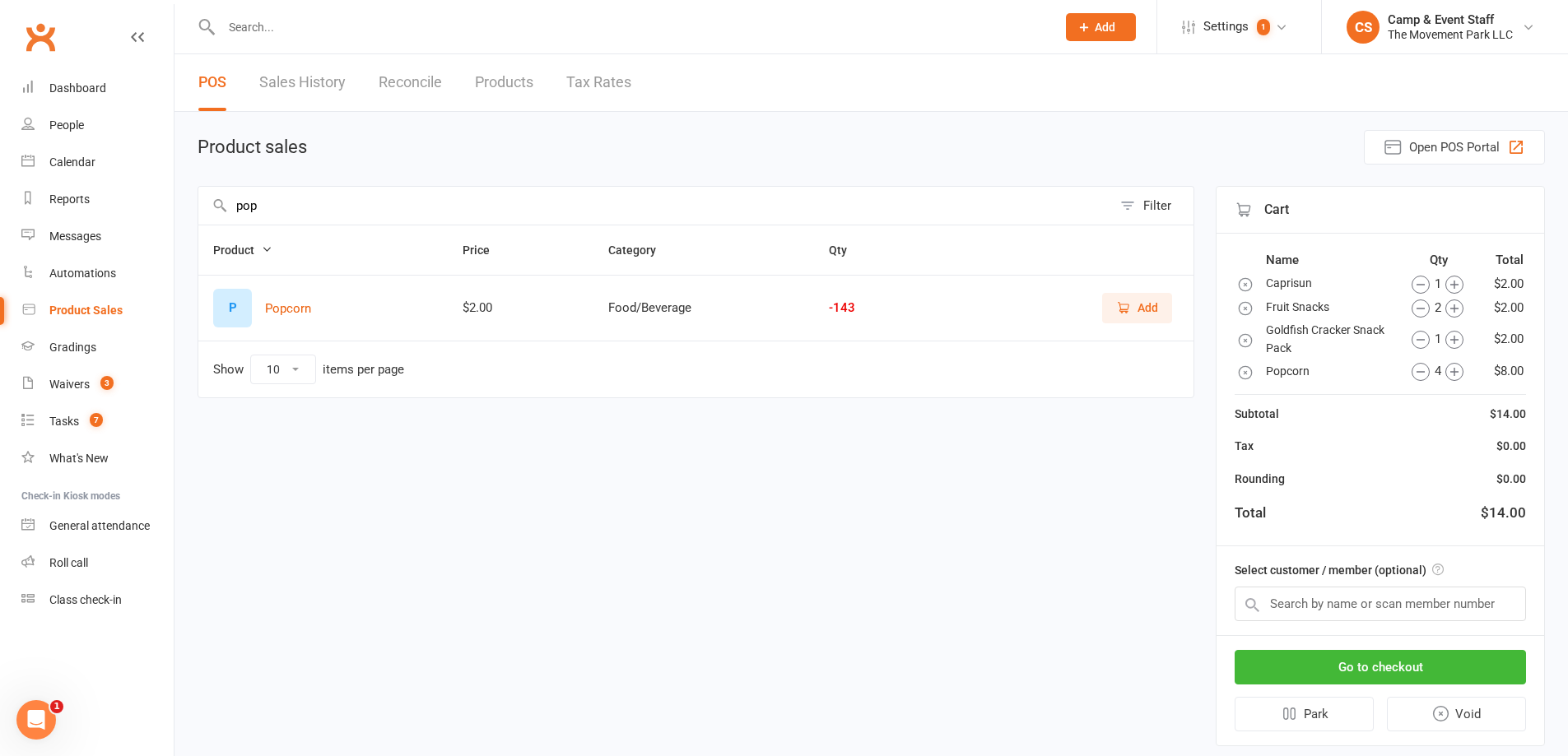
click at [390, 193] on input "pop" at bounding box center [655, 205] width 914 height 38
click at [402, 208] on input "pop" at bounding box center [655, 205] width 914 height 38
click at [403, 208] on input "pop" at bounding box center [655, 205] width 914 height 38
click at [1154, 308] on span "Add" at bounding box center [1147, 308] width 21 height 18
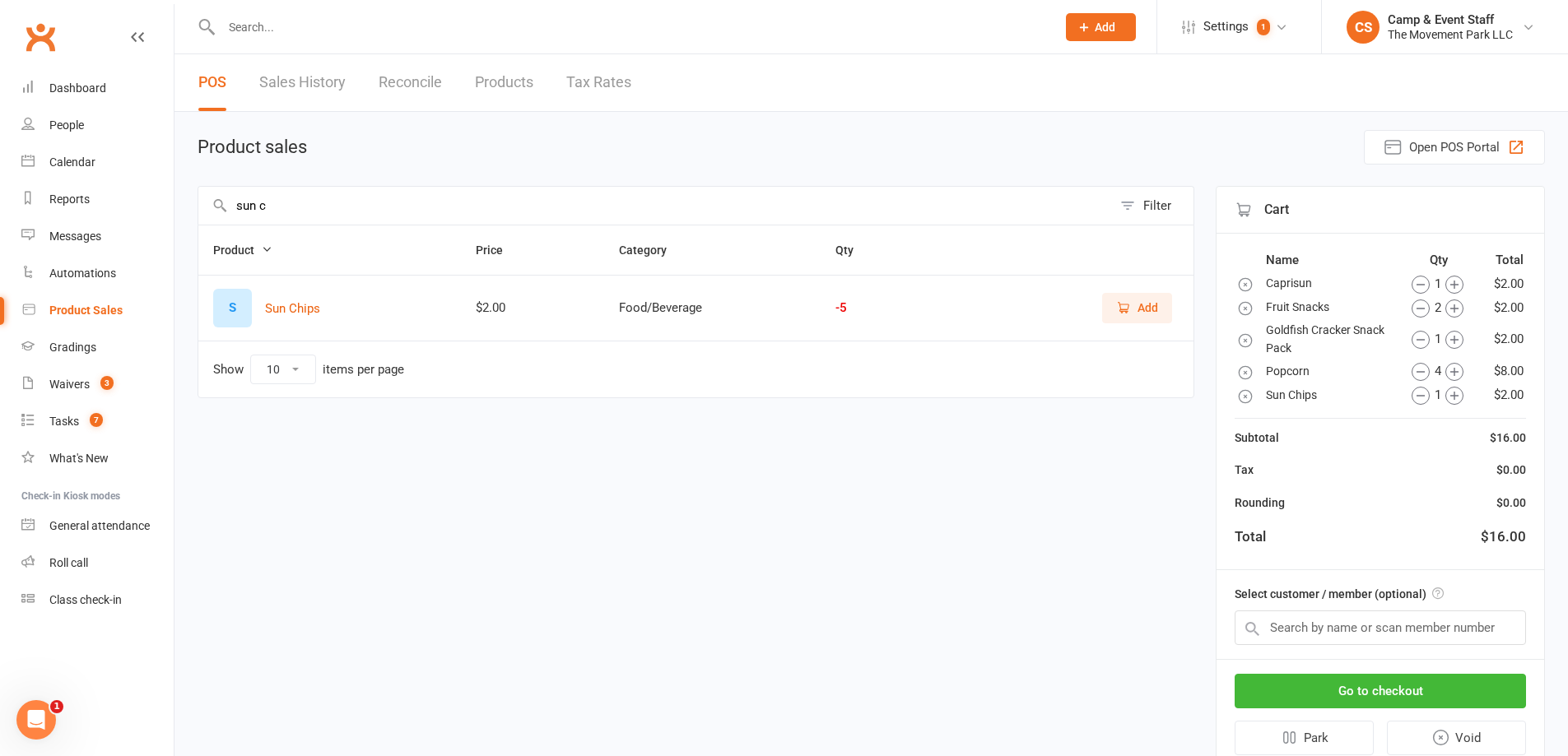
click at [1132, 300] on span "Add" at bounding box center [1137, 308] width 42 height 18
click at [316, 211] on input "sun c" at bounding box center [655, 205] width 914 height 38
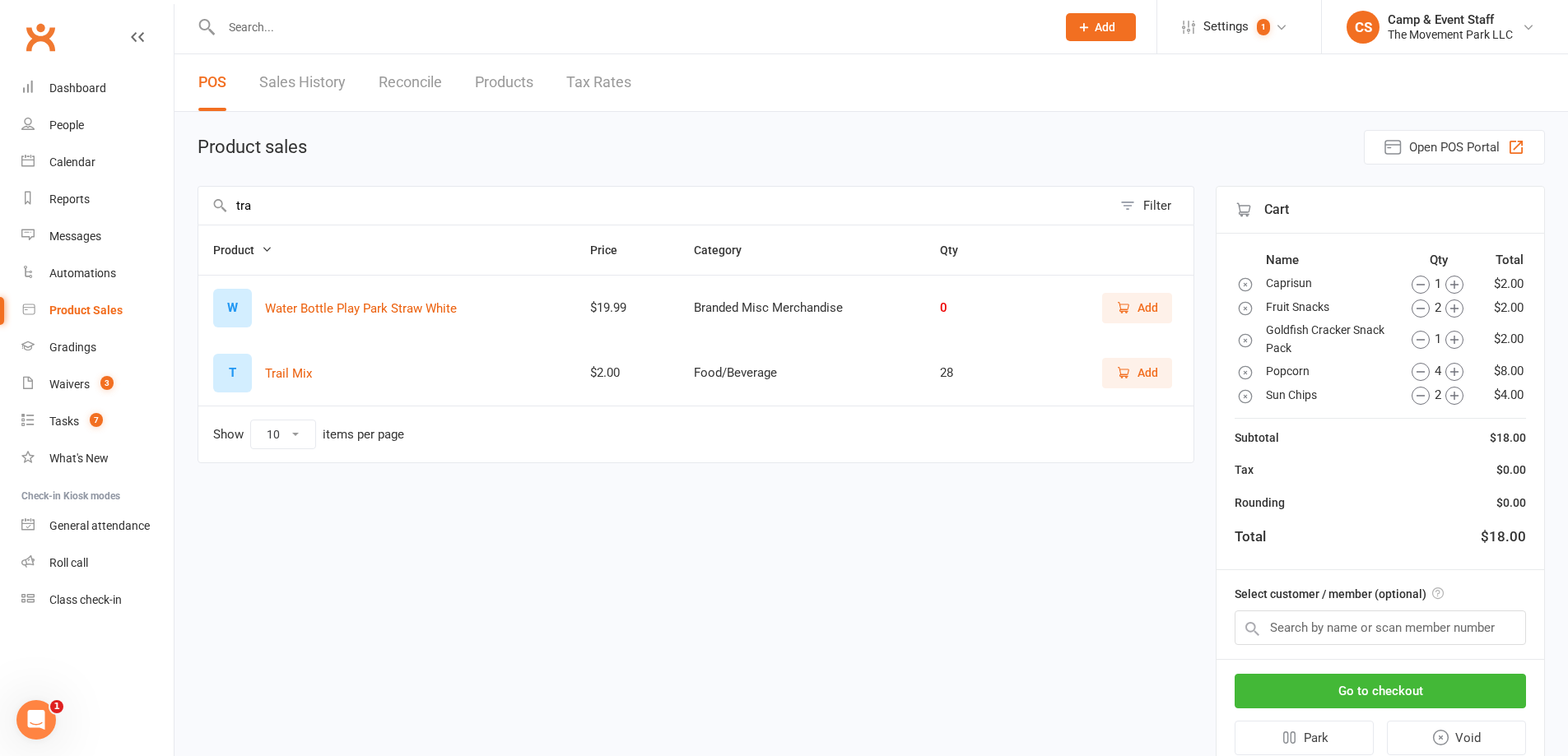
type input "tra"
click at [1135, 369] on span "Add" at bounding box center [1137, 373] width 42 height 18
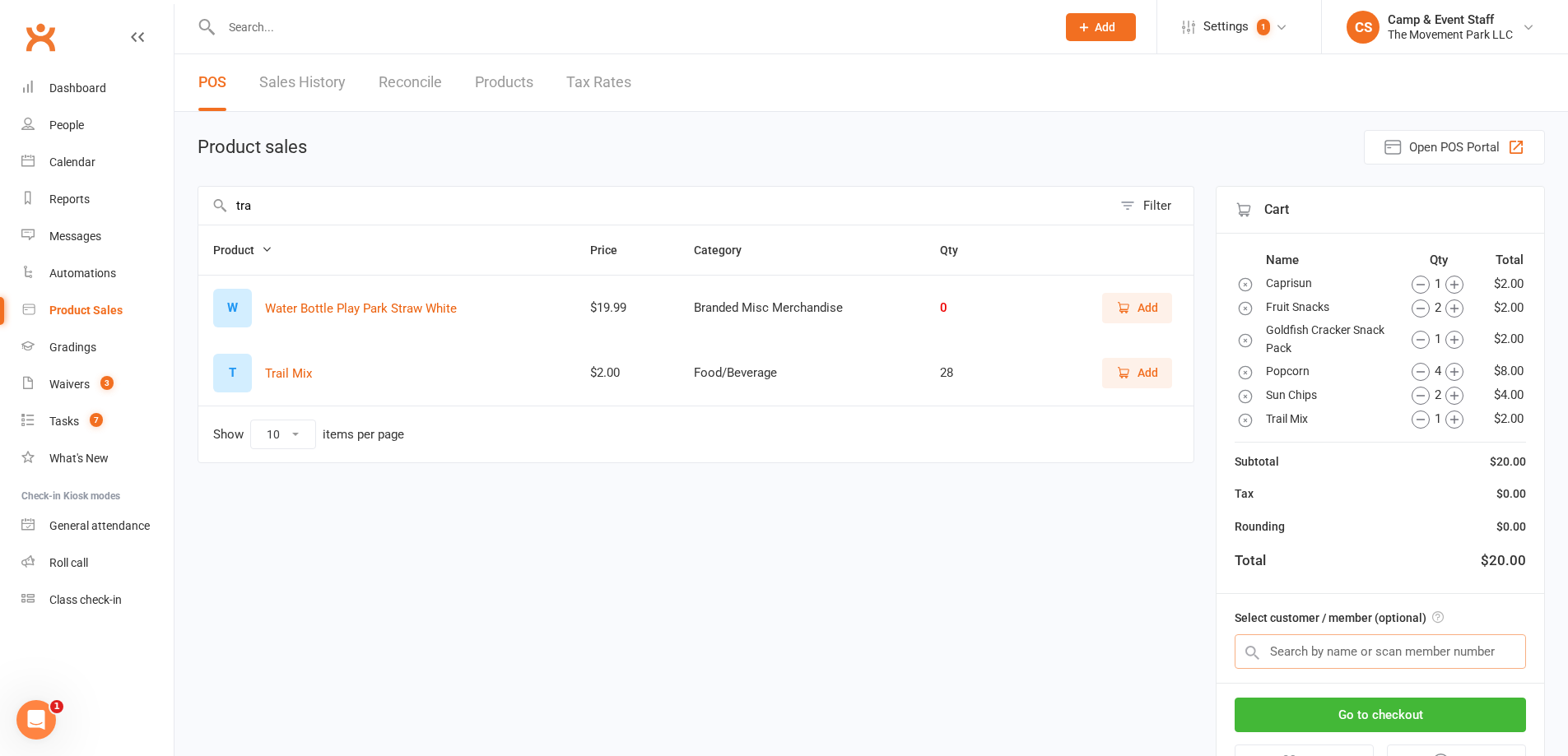
click at [1437, 654] on input "text" at bounding box center [1380, 651] width 292 height 34
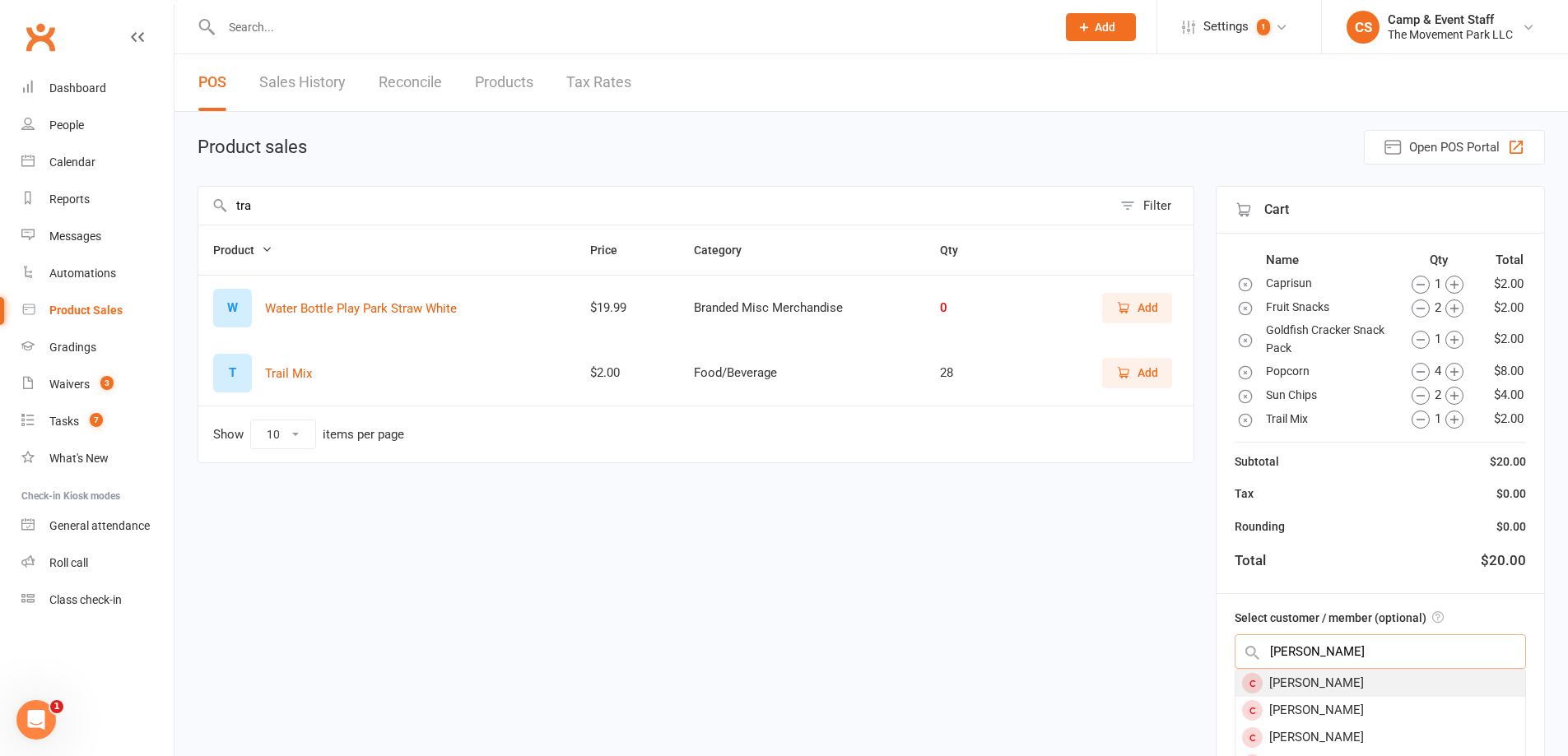
type input "Donovan h"
click at [1373, 681] on div "Donovan Herteg" at bounding box center [1380, 683] width 290 height 28
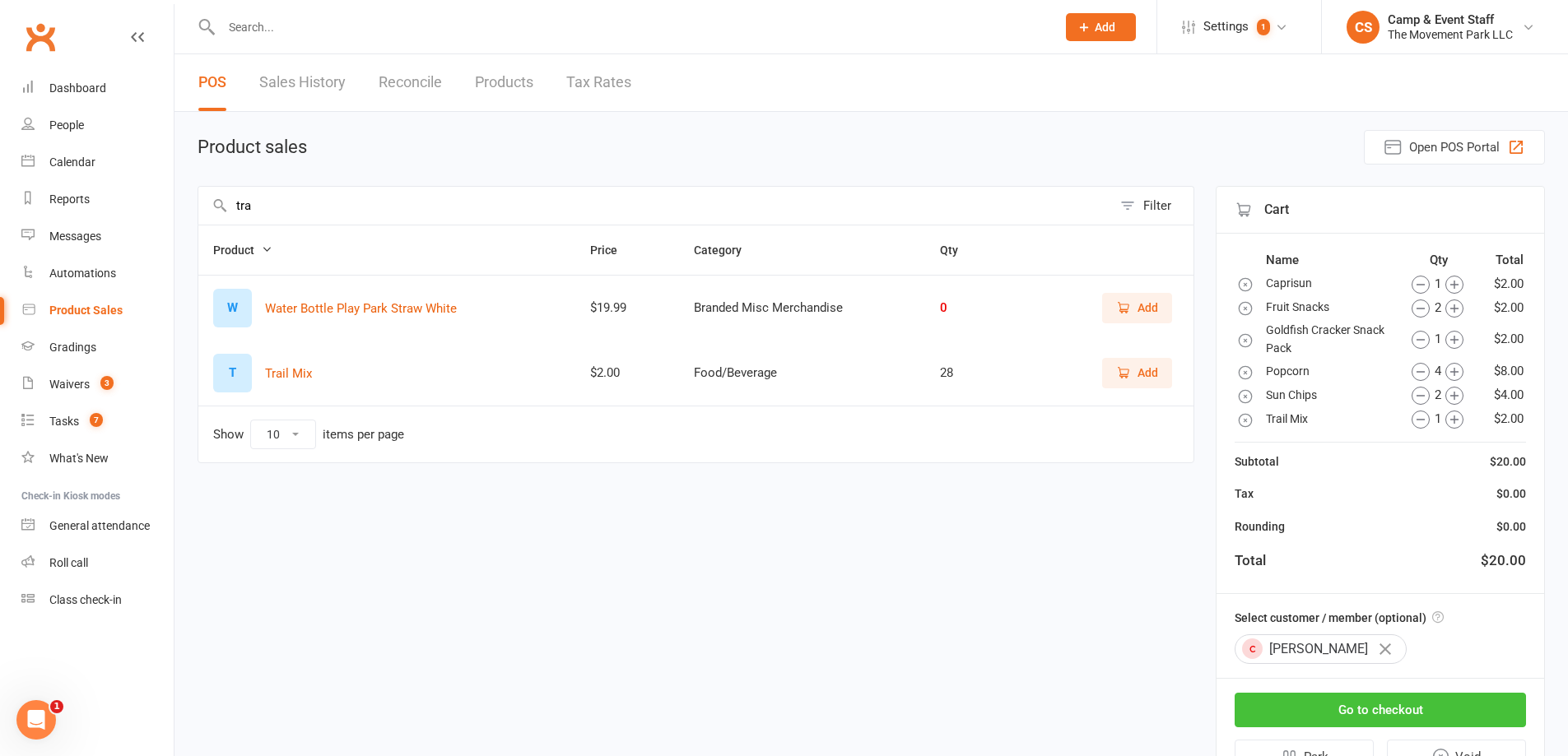
click at [1350, 703] on button "Go to checkout" at bounding box center [1380, 709] width 292 height 34
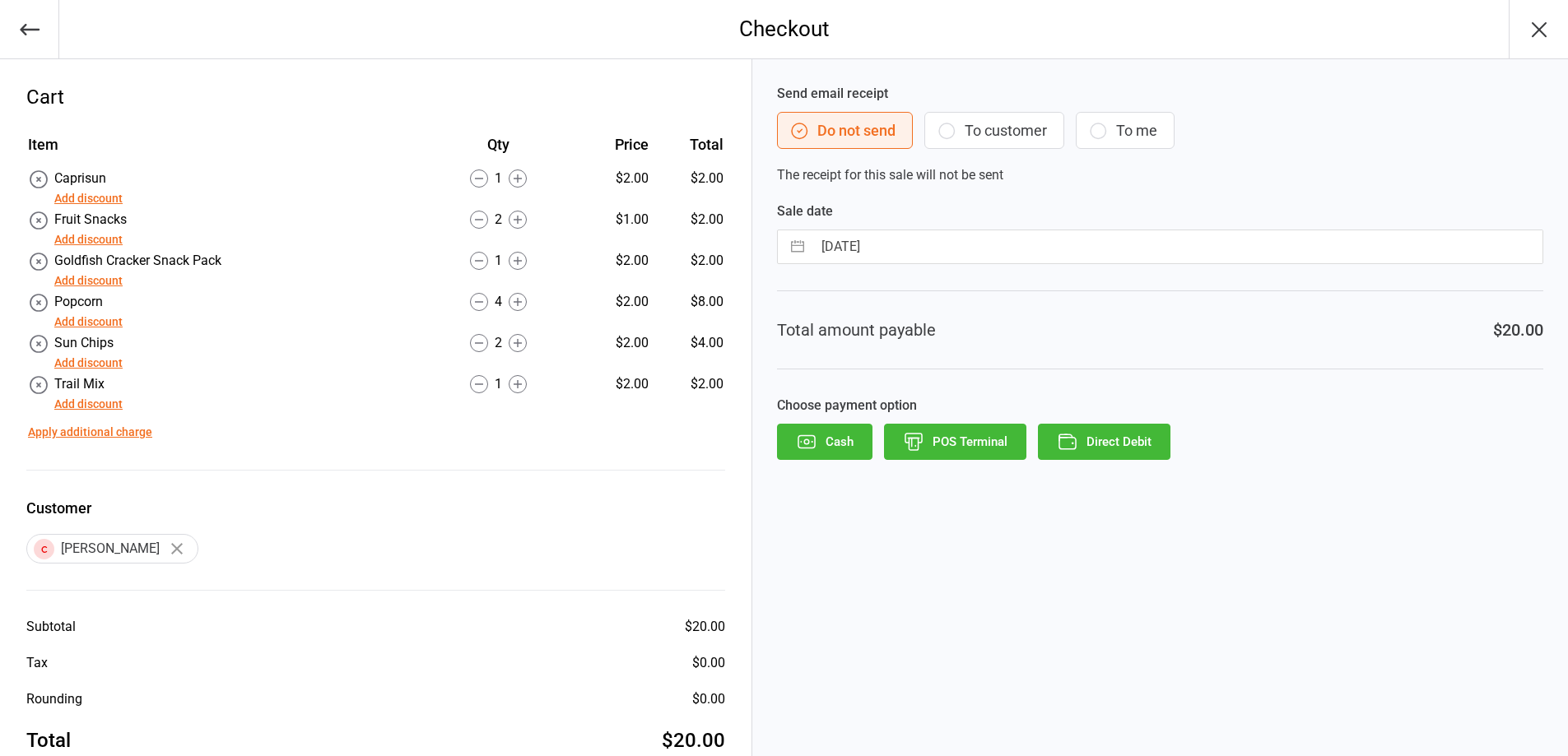
click at [848, 429] on button "Cash" at bounding box center [824, 441] width 96 height 36
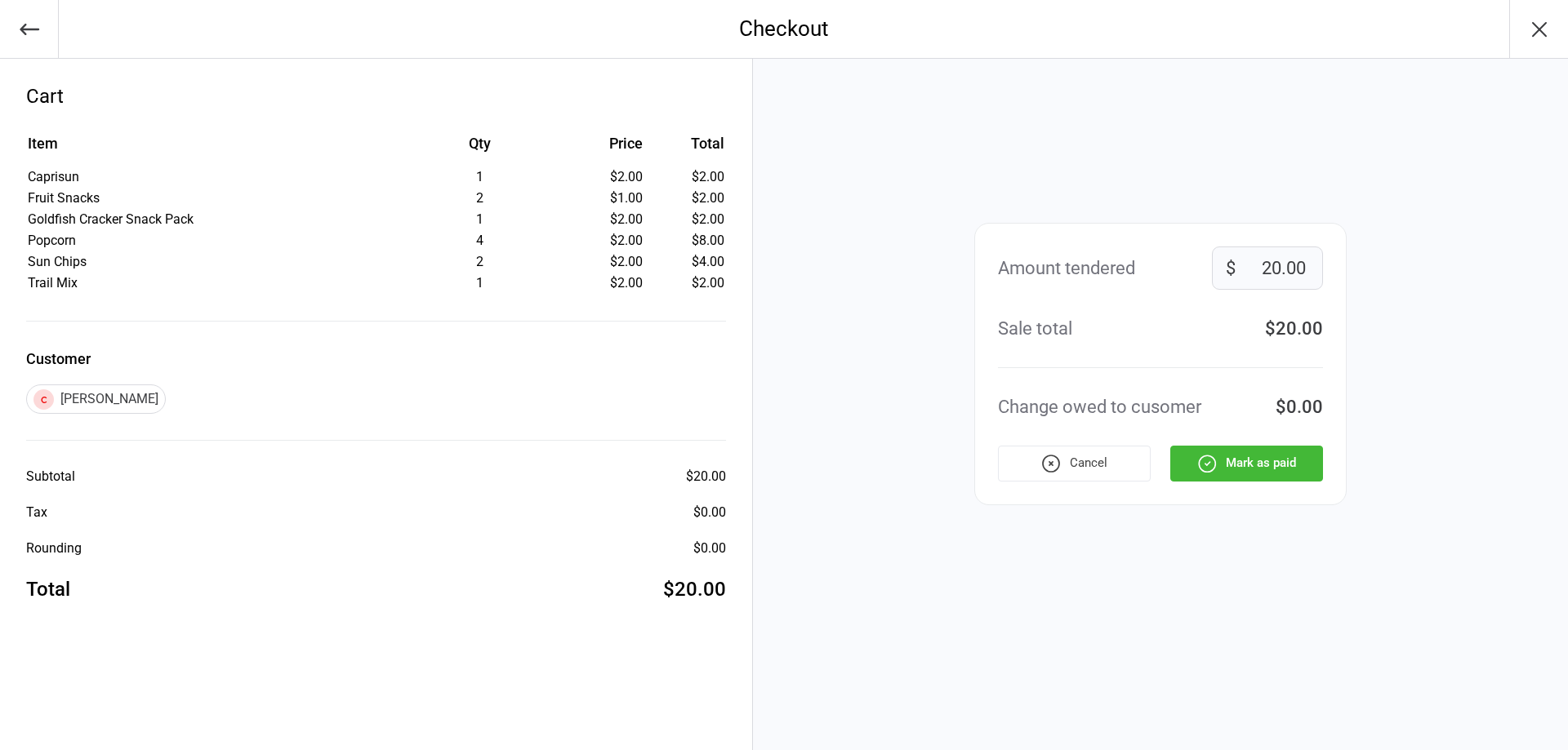
click at [1278, 466] on button "Mark as paid" at bounding box center [1246, 463] width 153 height 36
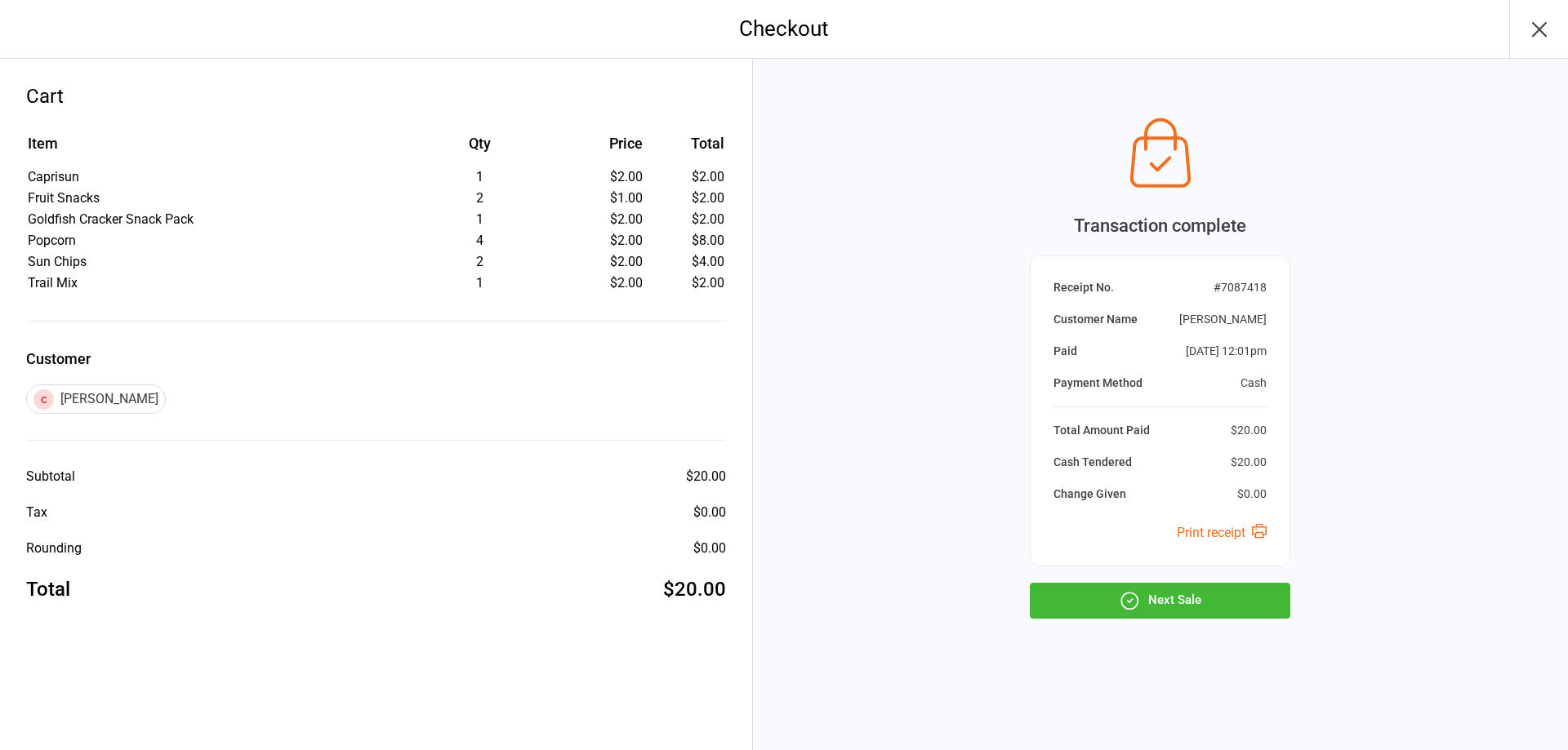
click at [1168, 606] on button "Next Sale" at bounding box center [1159, 600] width 261 height 36
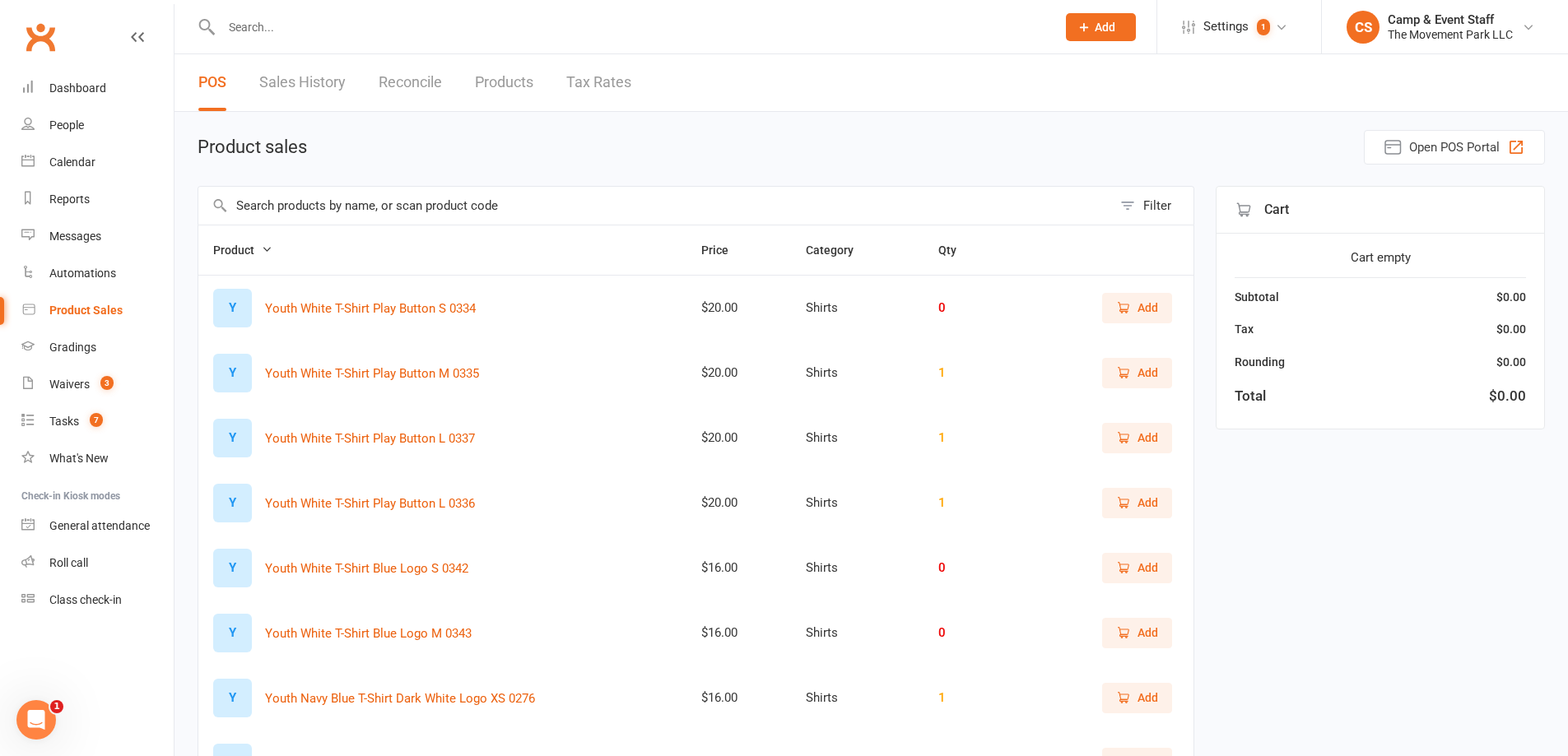
click at [403, 208] on input "text" at bounding box center [655, 205] width 914 height 38
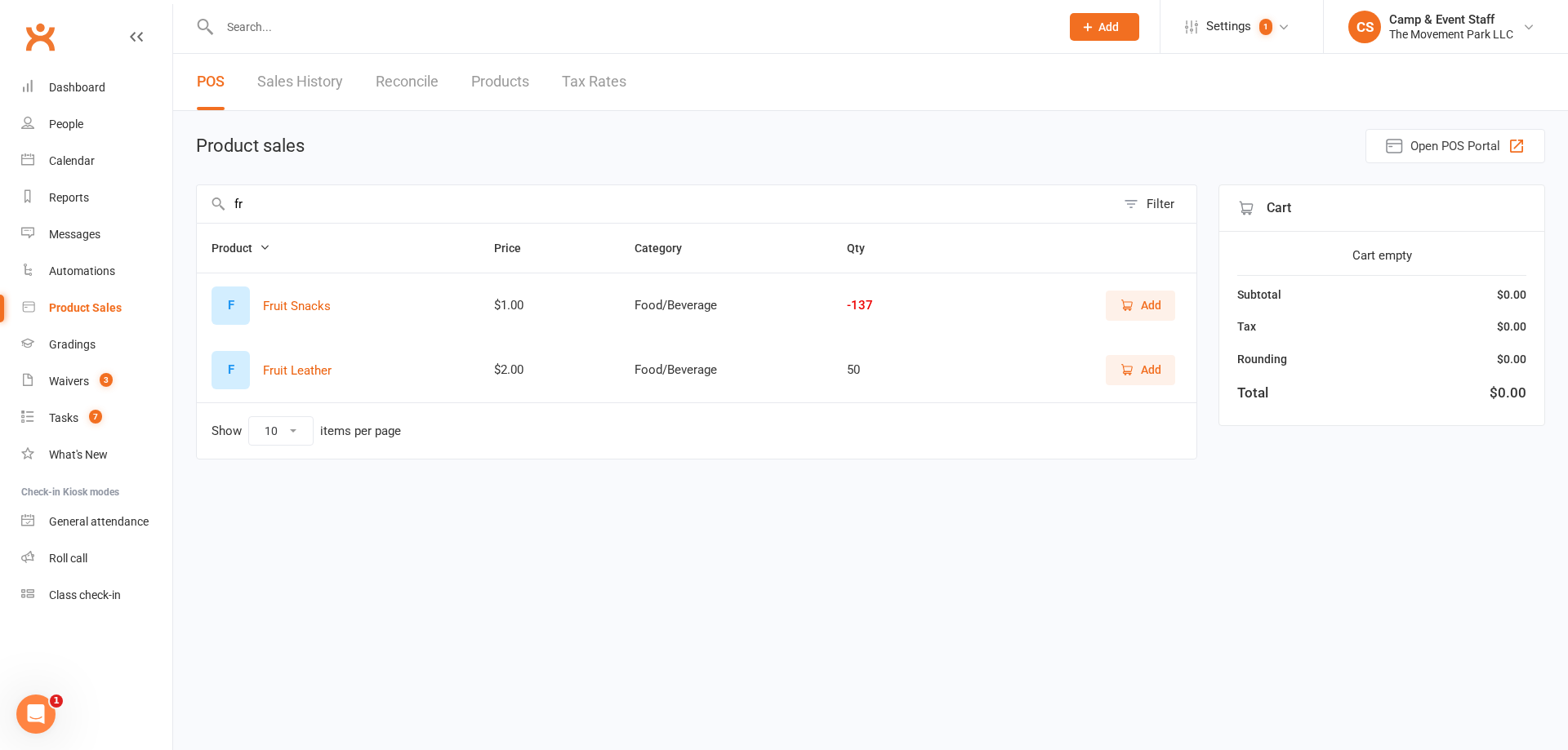
click at [1121, 302] on icon "button" at bounding box center [1127, 305] width 15 height 15
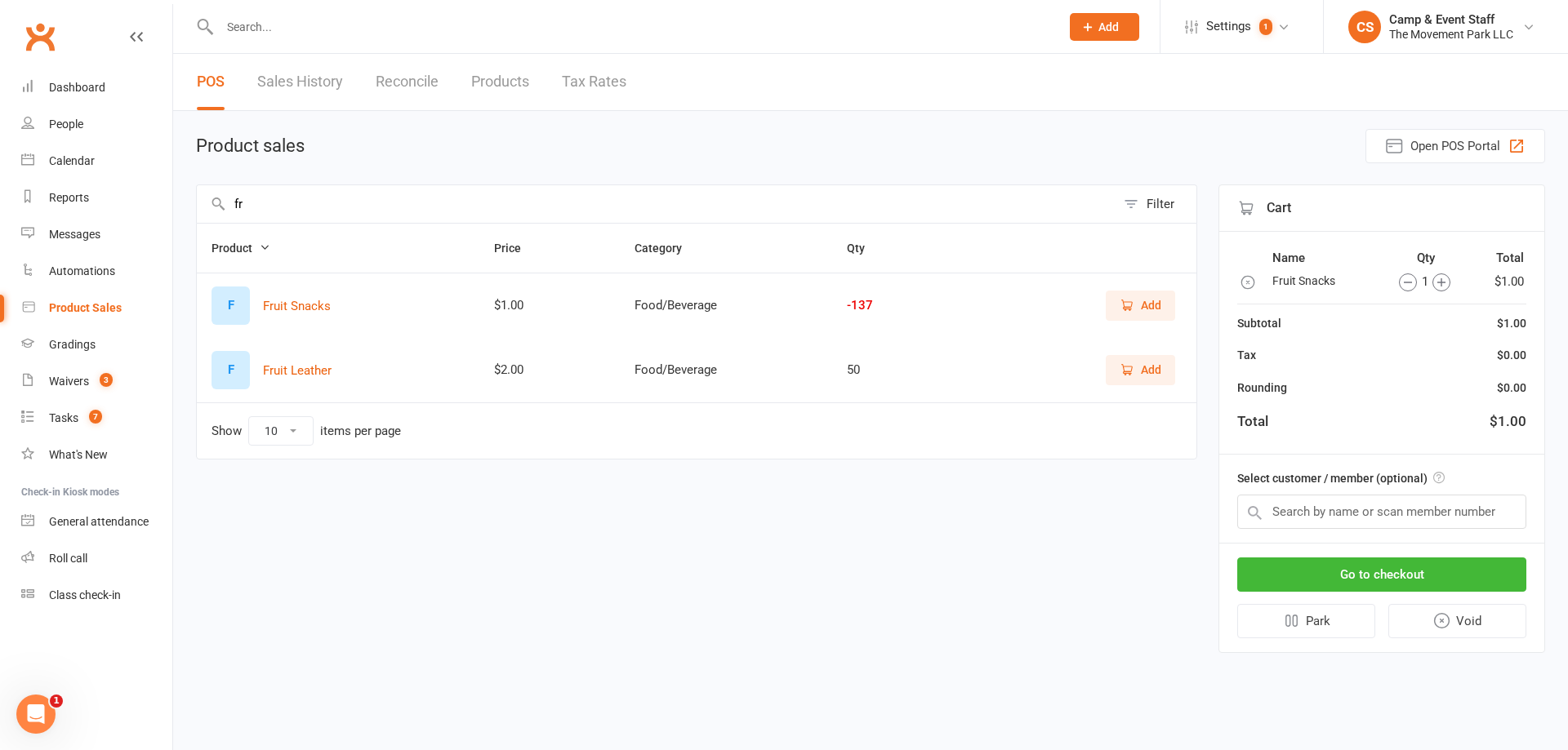
click at [360, 215] on input "fr" at bounding box center [656, 203] width 919 height 37
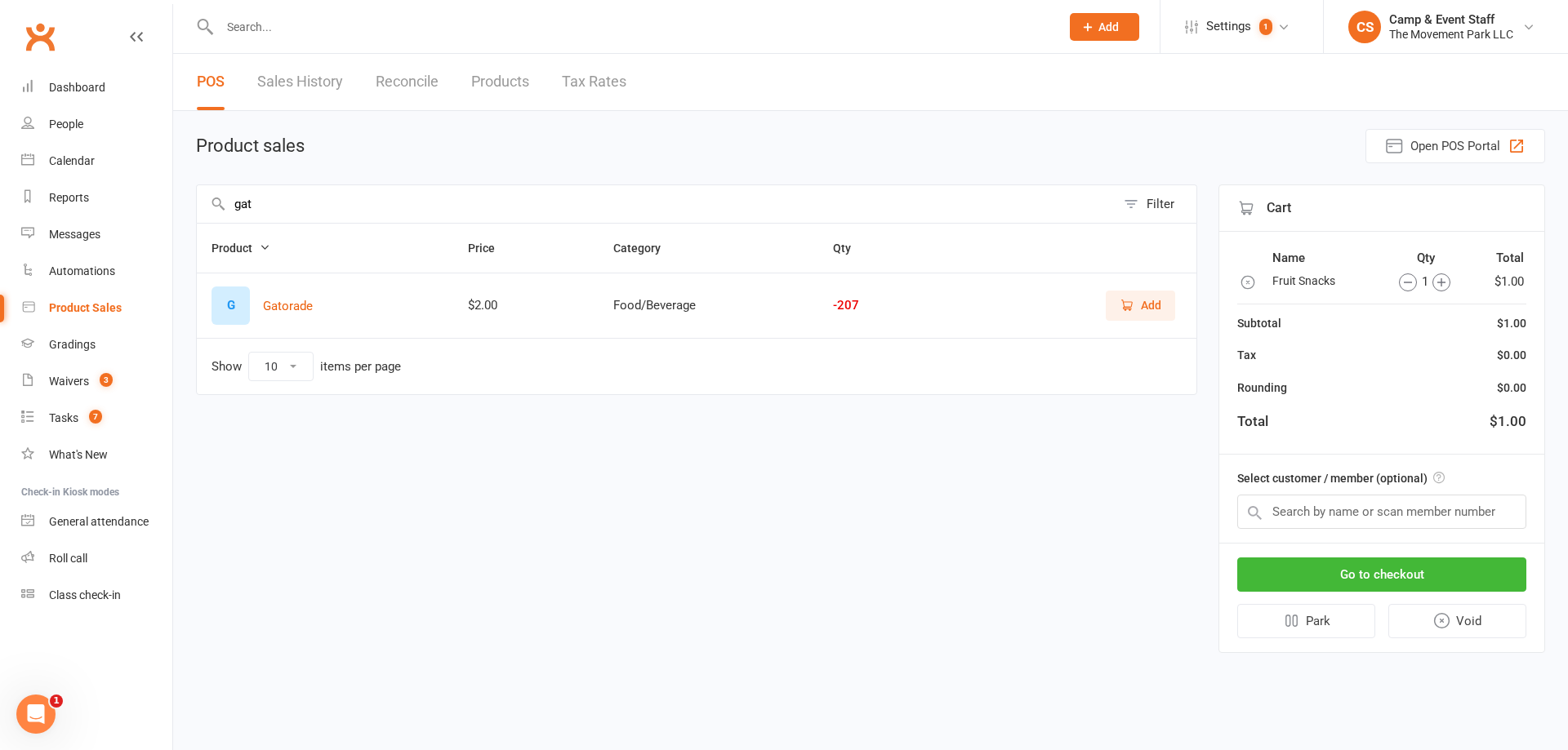
click at [1141, 309] on span "Add" at bounding box center [1150, 305] width 21 height 18
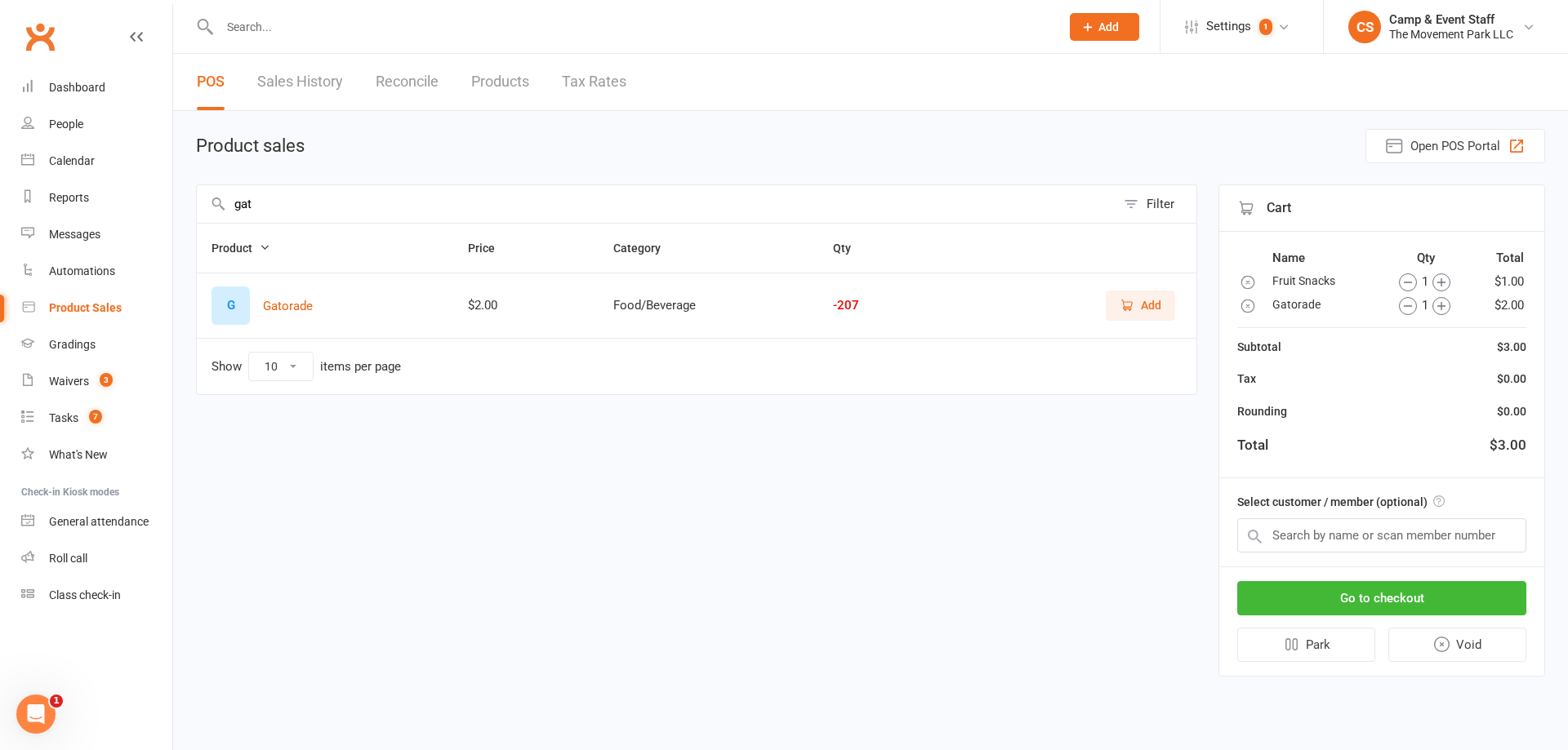
click at [1439, 308] on icon "button" at bounding box center [1441, 306] width 18 height 18
click at [1439, 308] on icon "button" at bounding box center [1435, 306] width 18 height 18
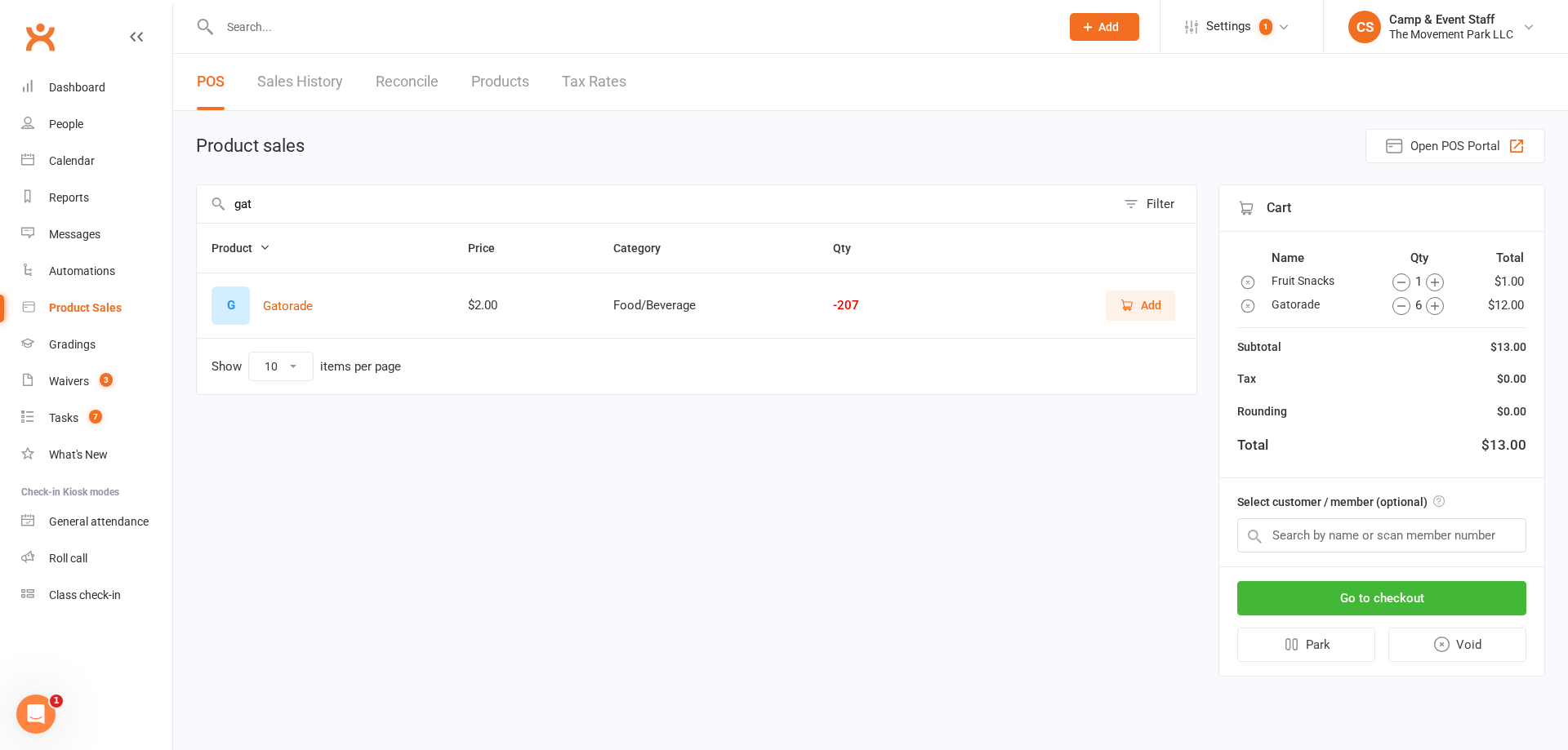
click at [408, 206] on input "gat" at bounding box center [656, 203] width 919 height 37
type input "gold"
click at [1159, 290] on button "Add" at bounding box center [1140, 305] width 69 height 30
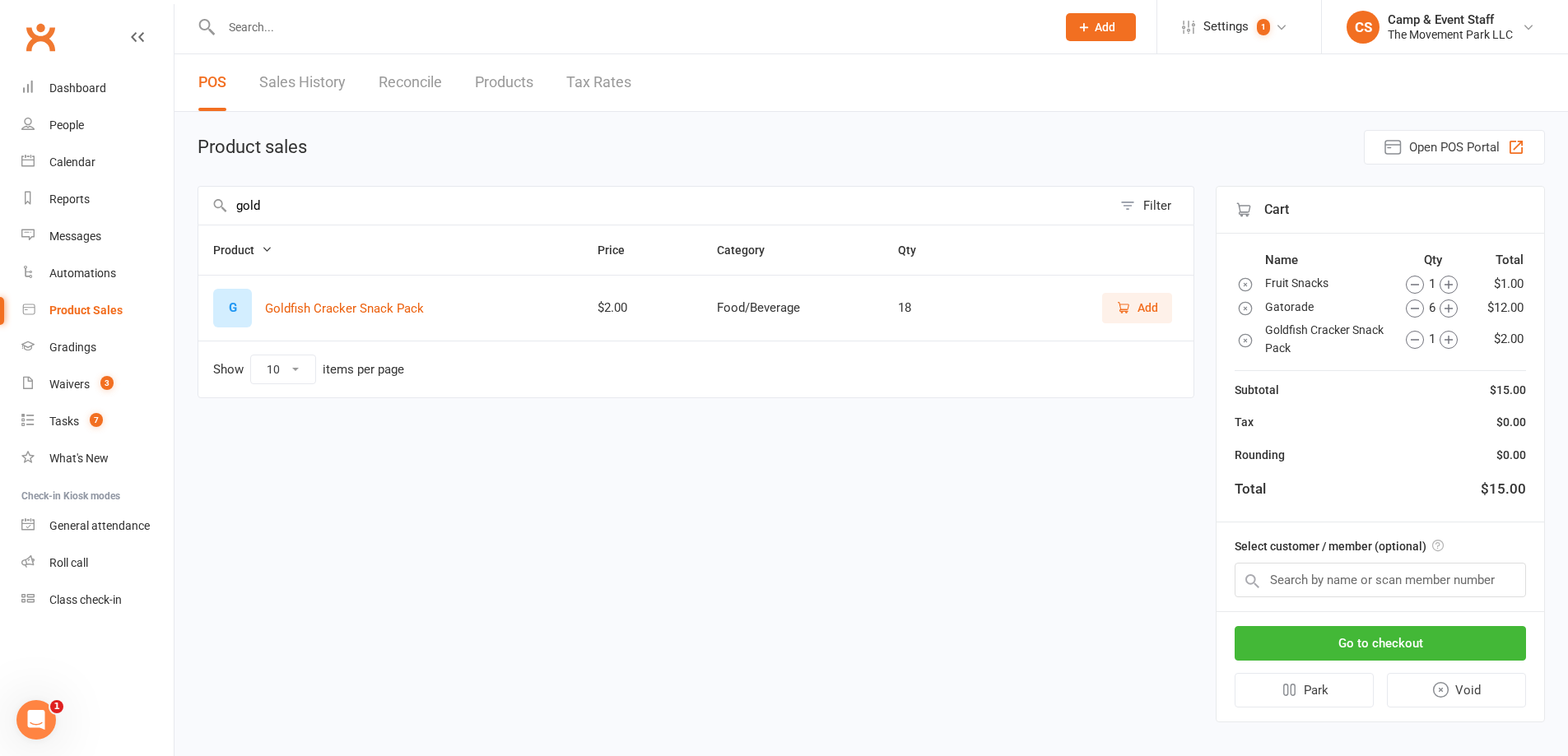
click at [1454, 339] on icon "button" at bounding box center [1449, 340] width 18 height 18
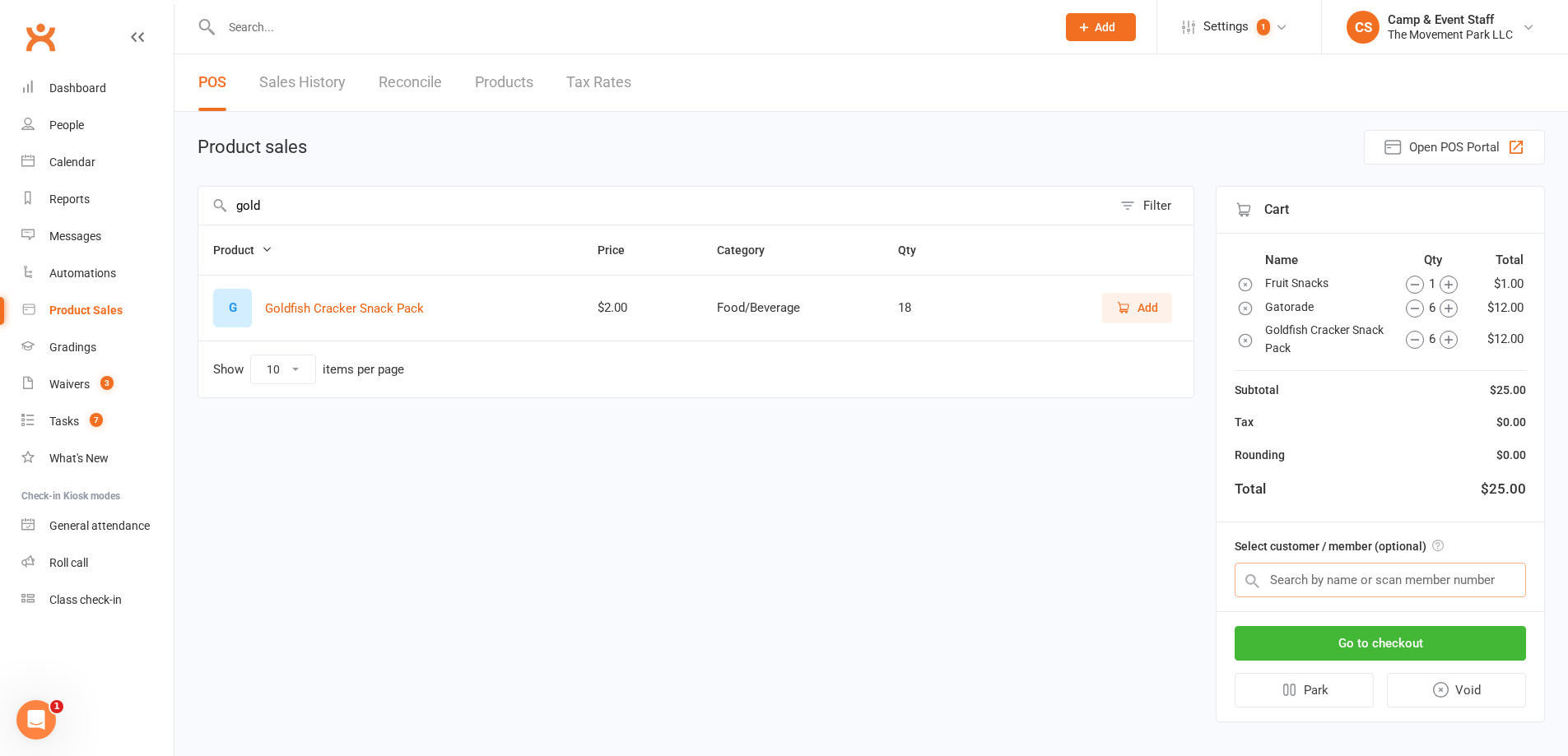
click at [1330, 583] on input "text" at bounding box center [1380, 579] width 292 height 34
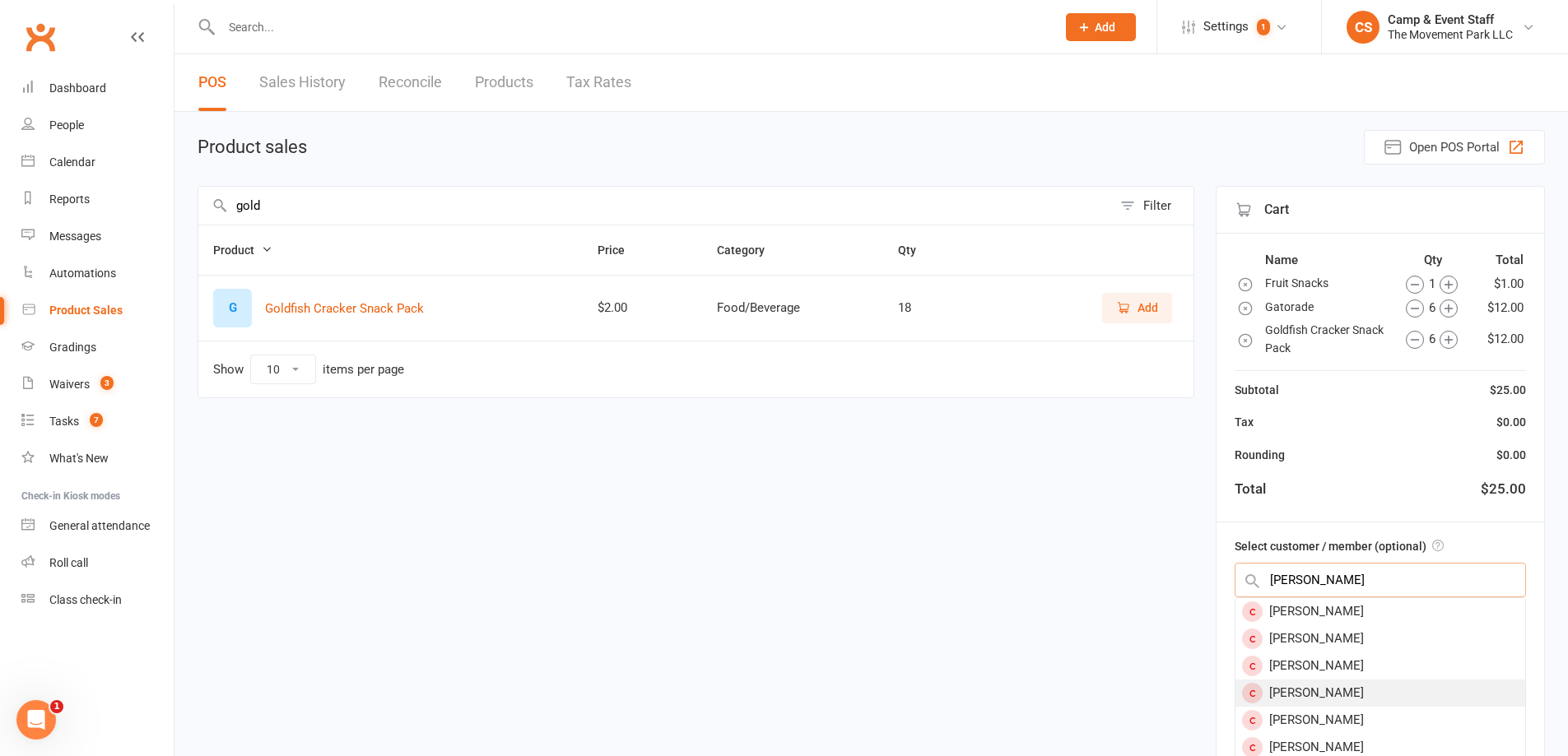
type input "michael se"
click at [1360, 696] on div "Michael Sears" at bounding box center [1380, 693] width 290 height 28
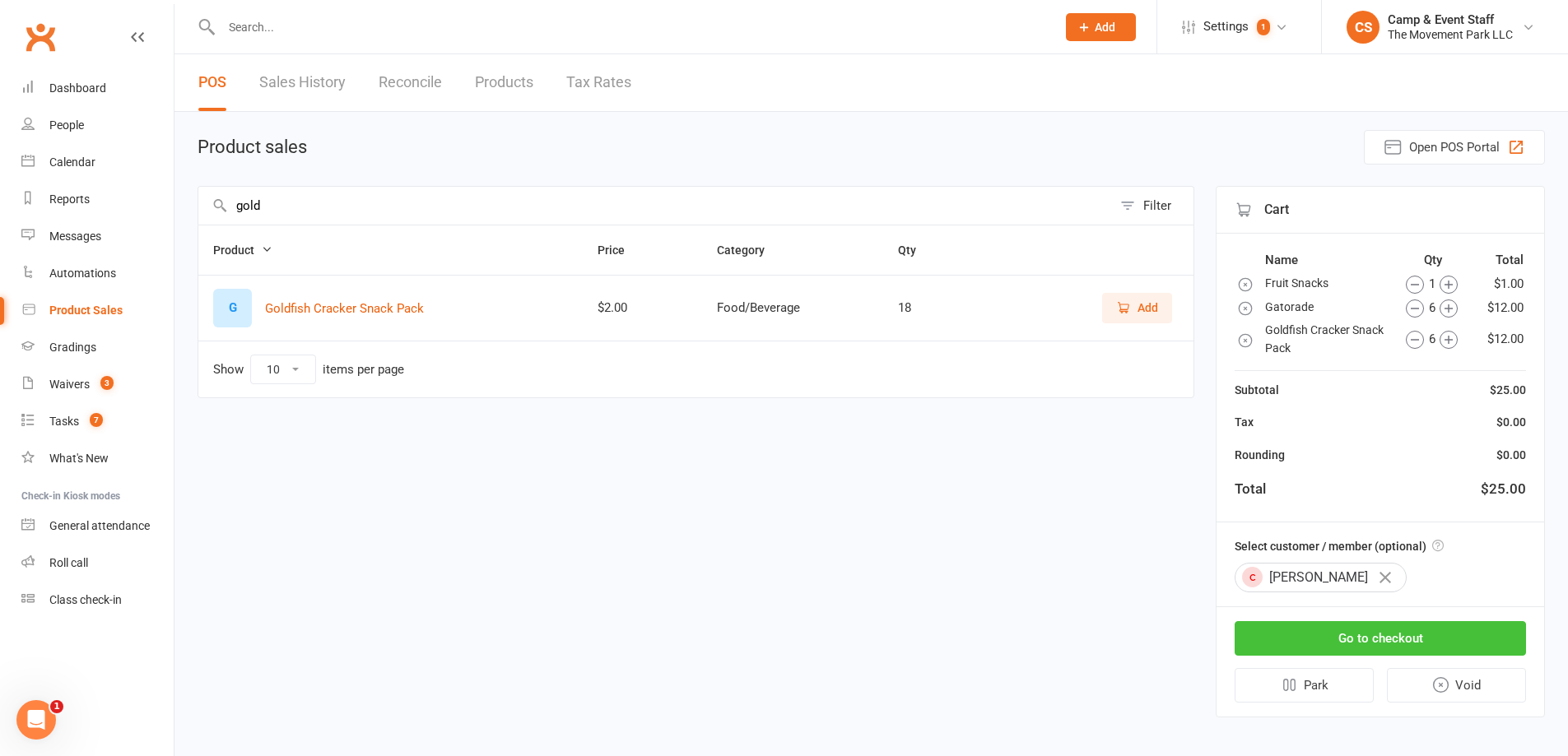
click at [1421, 643] on button "Go to checkout" at bounding box center [1380, 638] width 292 height 34
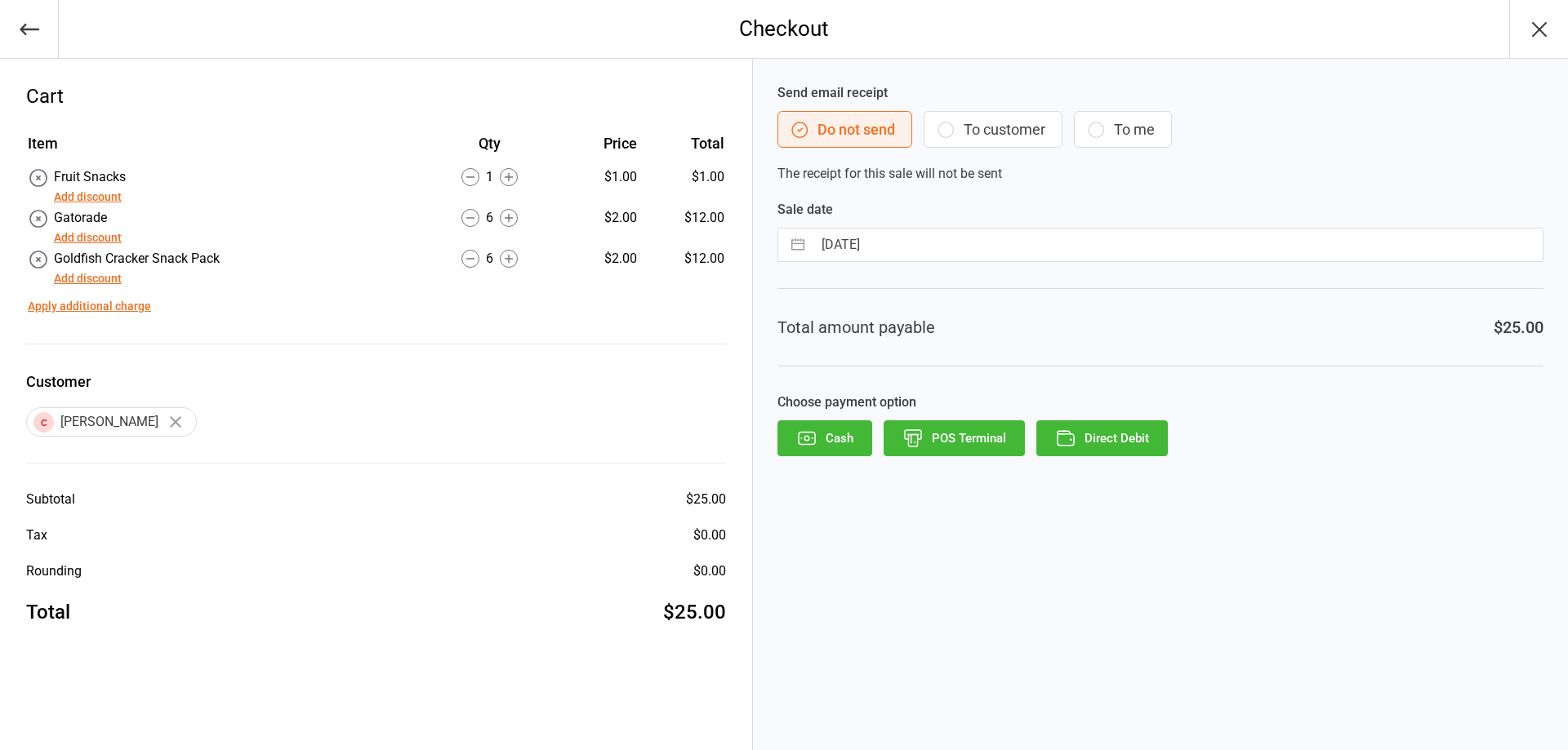
click at [827, 441] on button "Cash" at bounding box center [825, 437] width 95 height 36
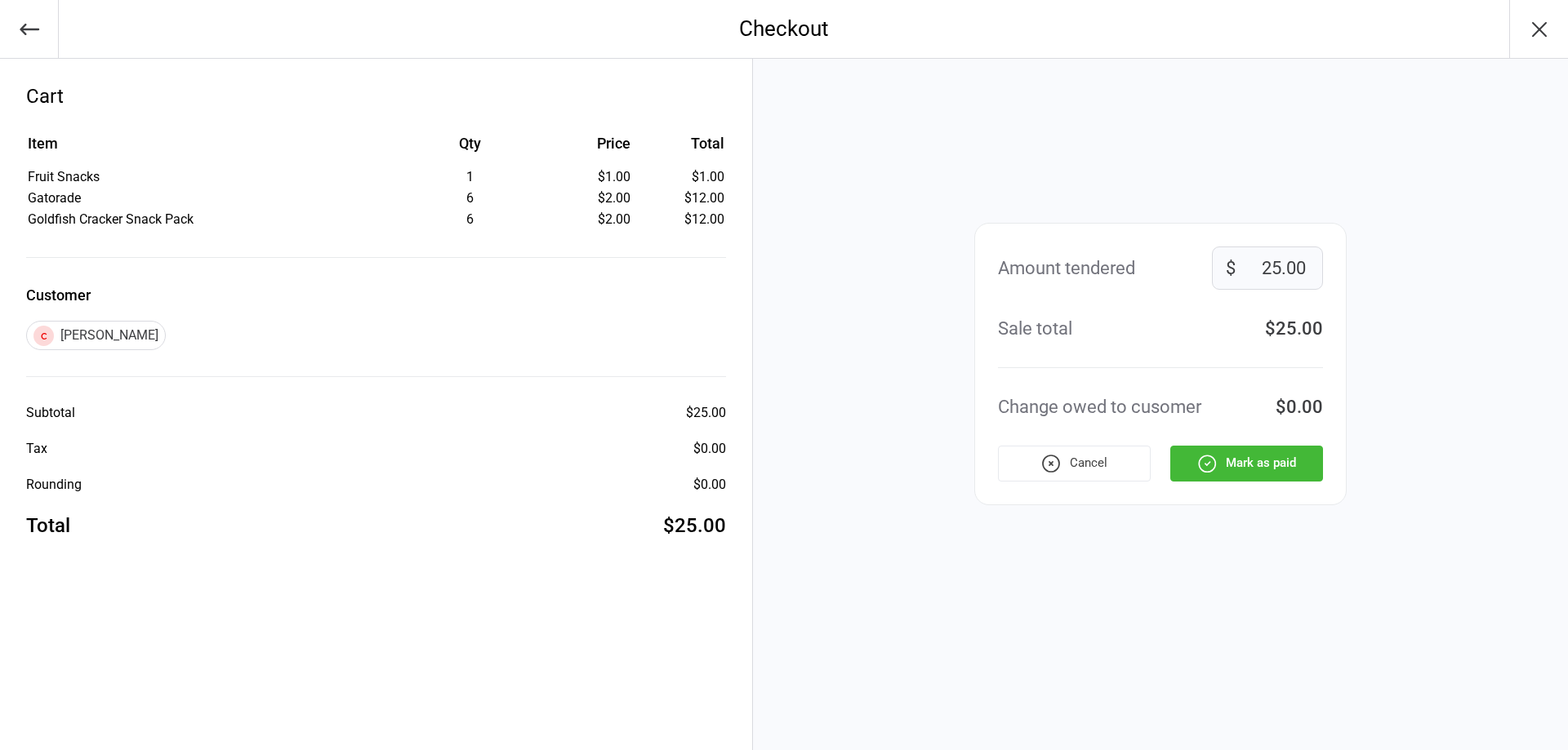
click at [1280, 463] on button "Mark as paid" at bounding box center [1246, 463] width 153 height 36
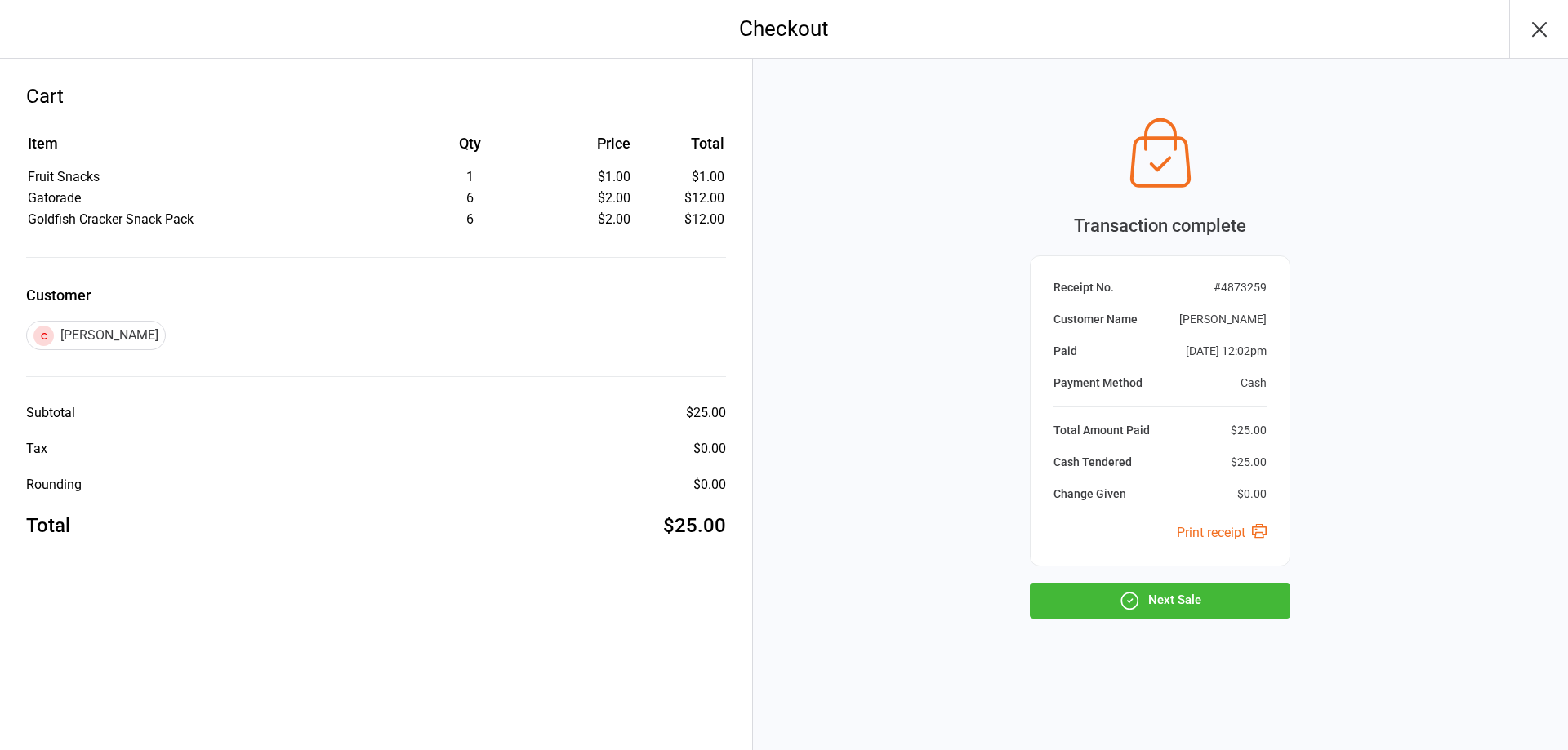
click at [1237, 601] on button "Next Sale" at bounding box center [1159, 600] width 261 height 36
